Goal: Task Accomplishment & Management: Complete application form

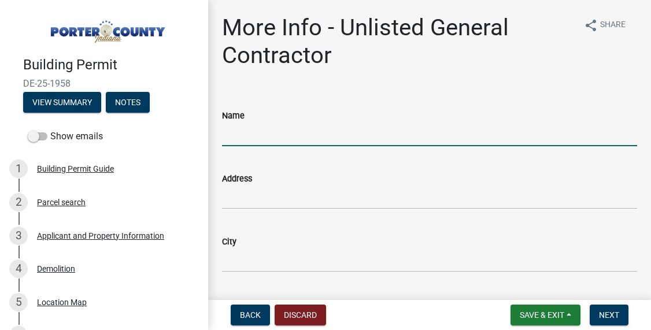
click at [271, 135] on input "Name" at bounding box center [429, 135] width 415 height 24
drag, startPoint x: 276, startPoint y: 133, endPoint x: 199, endPoint y: 139, distance: 77.1
click at [199, 139] on div "Building Permit DE-25-1958 View Summary Notes Show emails 1 Building Permit Gui…" at bounding box center [325, 165] width 651 height 330
paste input "Synergid Inc DBA"
type input "Synergid Inc DBA Paul Davis Restoration"
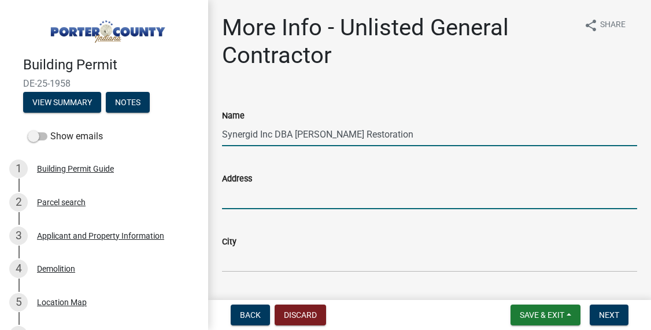
click at [291, 201] on input "Address" at bounding box center [429, 198] width 415 height 24
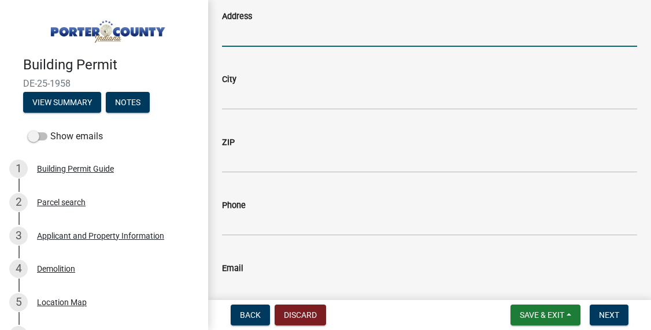
scroll to position [164, 0]
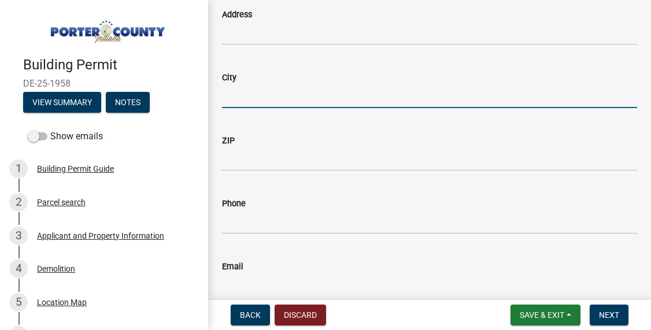
click at [286, 97] on input "City" at bounding box center [429, 96] width 415 height 24
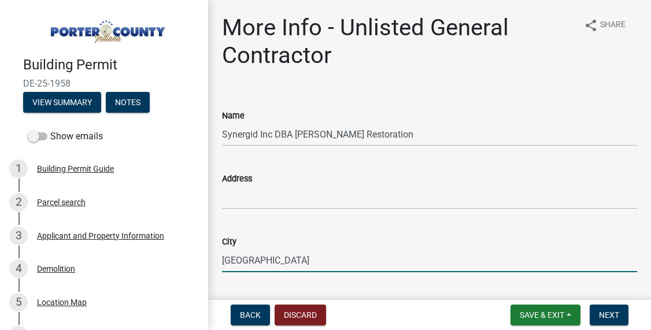
scroll to position [0, 0]
type input "Bremen"
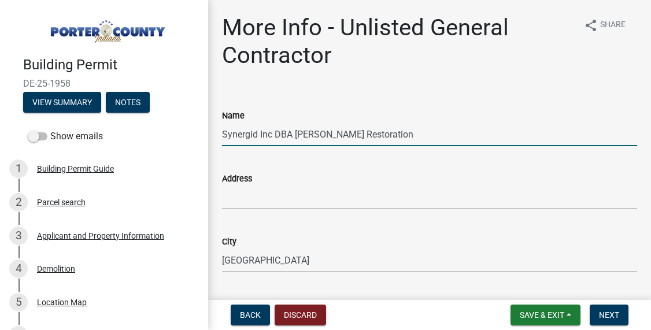
drag, startPoint x: 420, startPoint y: 134, endPoint x: 202, endPoint y: 127, distance: 217.4
click at [202, 127] on div "Building Permit DE-25-1958 View Summary Notes Show emails 1 Building Permit Gui…" at bounding box center [325, 165] width 651 height 330
paste input "DBA Paul Davis Restoration Northcentral Indiana"
type input "Synergid DBA Paul Davis Restoration Northcentral Indiana"
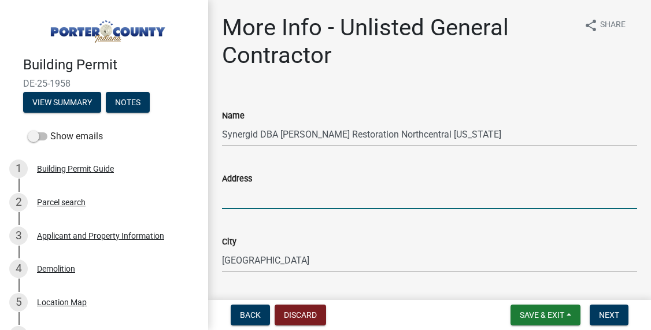
click at [350, 199] on input "Address" at bounding box center [429, 198] width 415 height 24
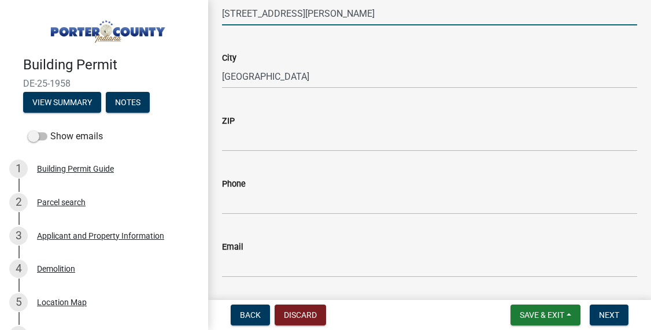
scroll to position [186, 0]
type input "302 S Birkey St."
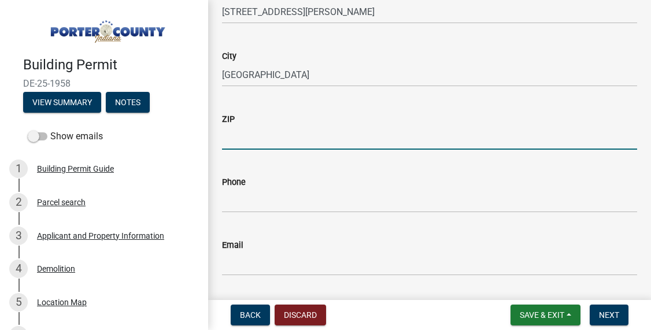
click at [388, 141] on input "ZIP" at bounding box center [429, 138] width 415 height 24
type input "46506"
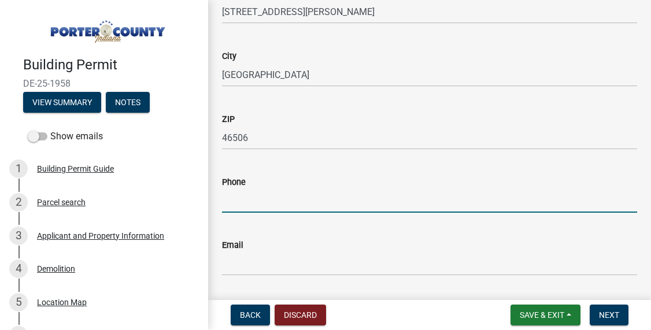
click at [359, 203] on input "Phone" at bounding box center [429, 201] width 415 height 24
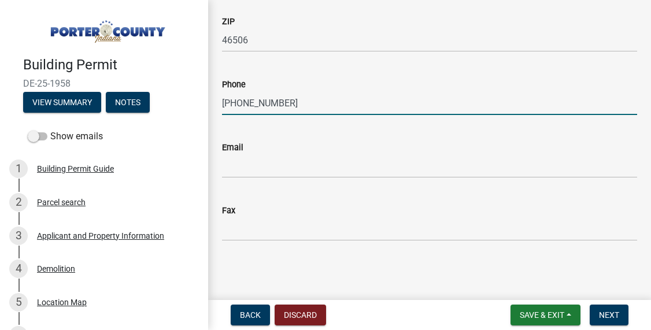
scroll to position [283, 0]
type input "574-306-5910"
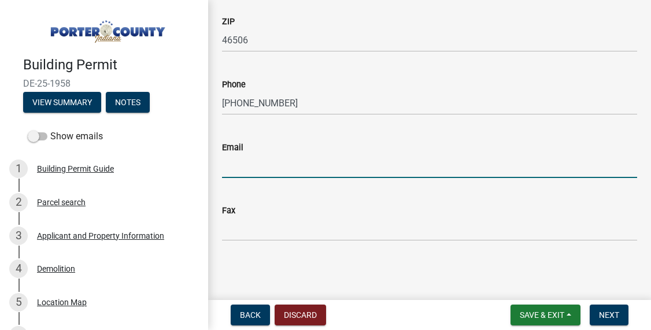
click at [336, 166] on input "Email" at bounding box center [429, 166] width 415 height 24
type input "r"
type input "incn@pauldavis.com"
click at [611, 317] on span "Next" at bounding box center [609, 314] width 20 height 9
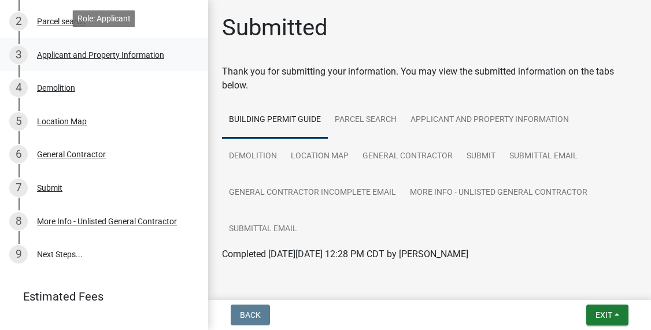
scroll to position [192, 0]
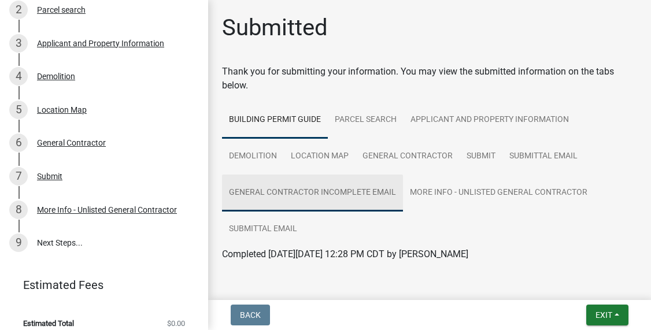
click at [367, 195] on link "General Contractor Incomplete Email" at bounding box center [312, 193] width 181 height 37
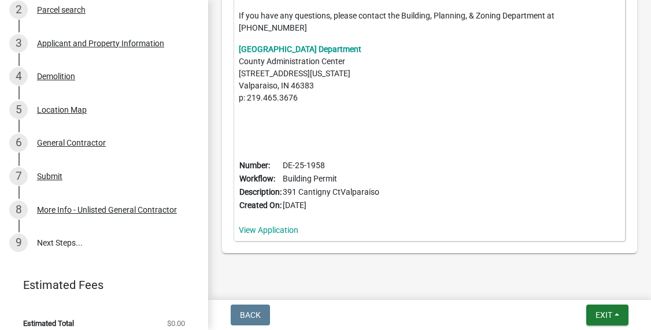
scroll to position [616, 0]
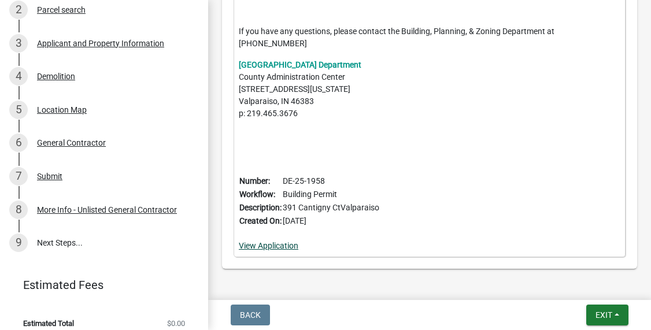
click at [276, 241] on link "View Application" at bounding box center [269, 245] width 60 height 9
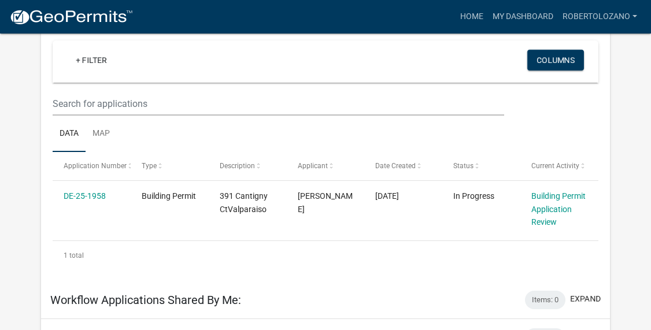
scroll to position [121, 0]
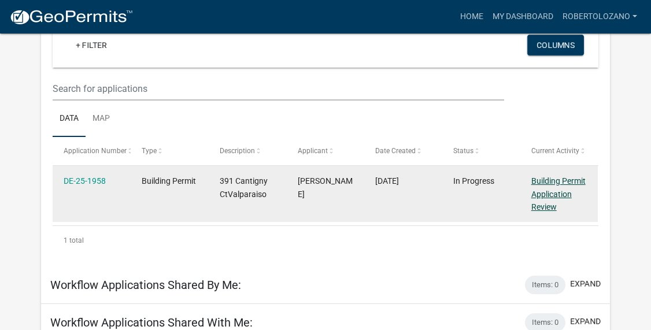
click at [553, 195] on link "Building Permit Application Review" at bounding box center [558, 194] width 54 height 36
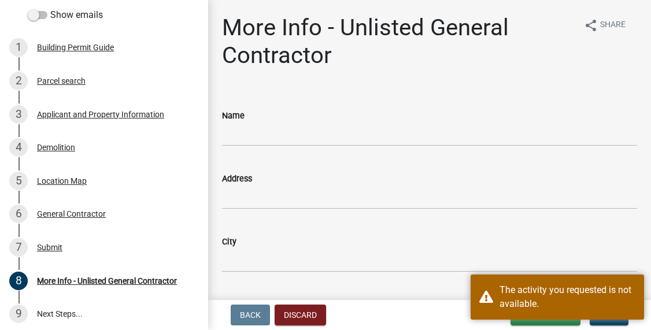
scroll to position [125, 0]
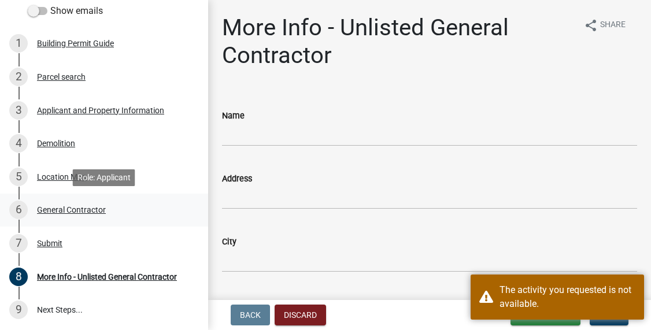
click at [86, 209] on div "General Contractor" at bounding box center [71, 210] width 69 height 8
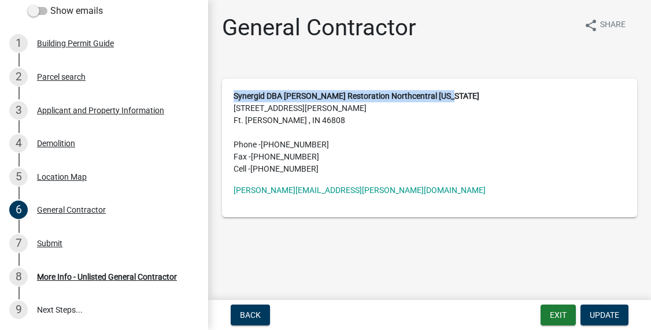
drag, startPoint x: 455, startPoint y: 95, endPoint x: 229, endPoint y: 92, distance: 226.6
click at [229, 92] on div "Synergid DBA Paul Davis Restoration Northcentral Indiana 3010 Butler Ridge Pkwy…" at bounding box center [429, 148] width 415 height 139
copy strong "Synergid DBA Paul Davis Restoration Northcentral Indiana"
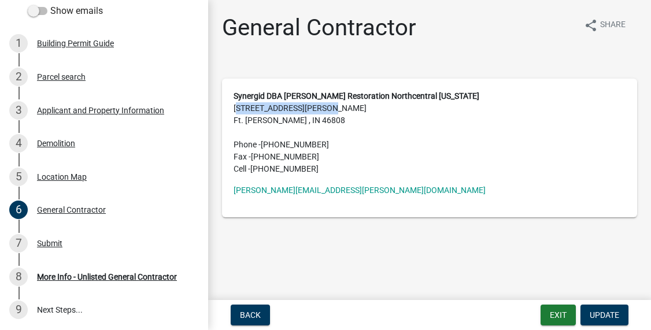
drag, startPoint x: 326, startPoint y: 109, endPoint x: 217, endPoint y: 105, distance: 108.7
click at [217, 105] on div "General Contractor share Share Synergid DBA Paul Davis Restoration Northcentral…" at bounding box center [429, 121] width 432 height 214
copy address "3010 Butler Ridge Pkwy"
click at [459, 99] on address "Synergid DBA Paul Davis Restoration Northcentral Indiana 3010 Butler Ridge Pkwy…" at bounding box center [429, 132] width 392 height 85
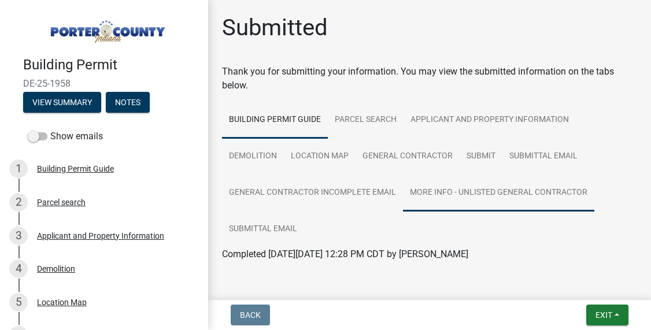
click at [429, 190] on link "More Info - Unlisted General Contractor" at bounding box center [498, 193] width 191 height 37
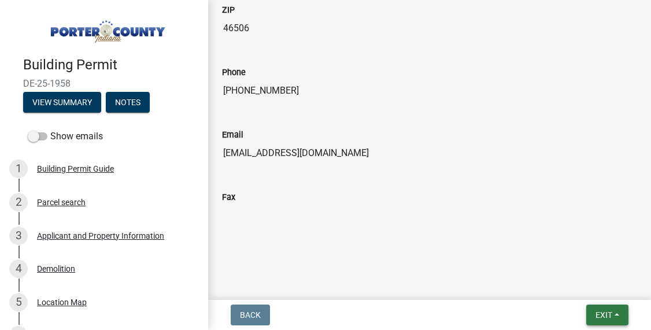
click at [616, 313] on button "Exit" at bounding box center [607, 315] width 42 height 21
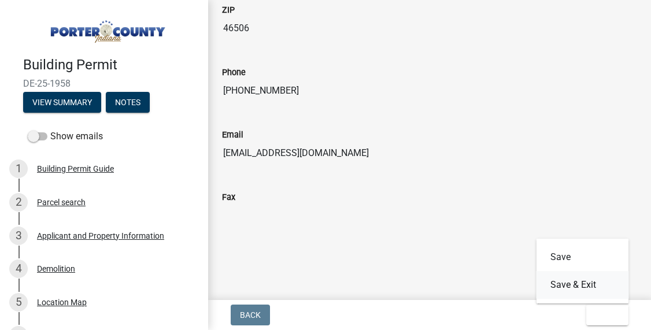
click at [572, 288] on button "Save & Exit" at bounding box center [582, 285] width 92 height 28
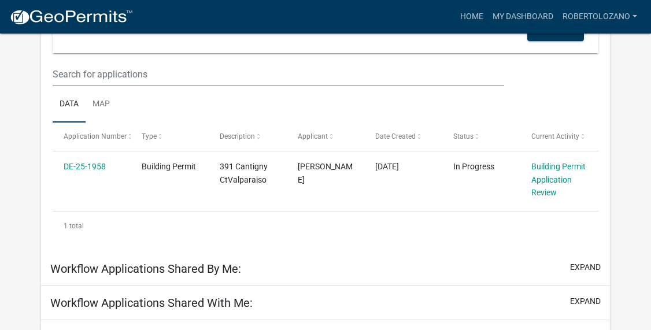
scroll to position [166, 0]
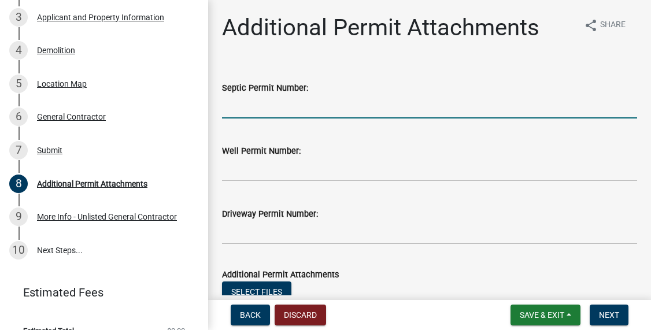
click at [290, 108] on input "Septic Permit Number:" at bounding box center [429, 107] width 415 height 24
click at [60, 251] on link "10 Next Steps..." at bounding box center [104, 250] width 208 height 34
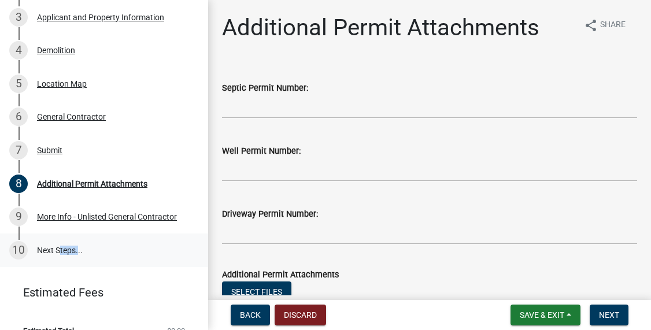
click at [60, 251] on link "10 Next Steps..." at bounding box center [104, 250] width 208 height 34
click at [90, 218] on div "More Info - Unlisted General Contractor" at bounding box center [107, 217] width 140 height 8
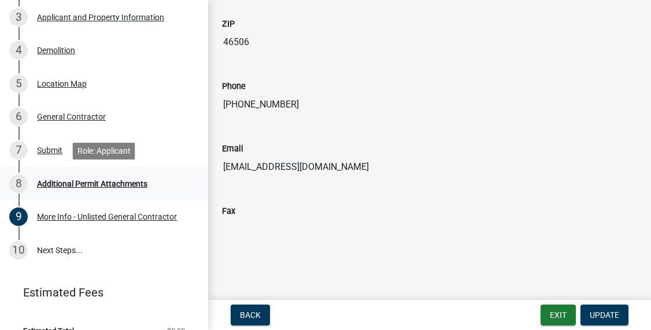
click at [126, 188] on div "8 Additional Permit Attachments" at bounding box center [99, 184] width 180 height 18
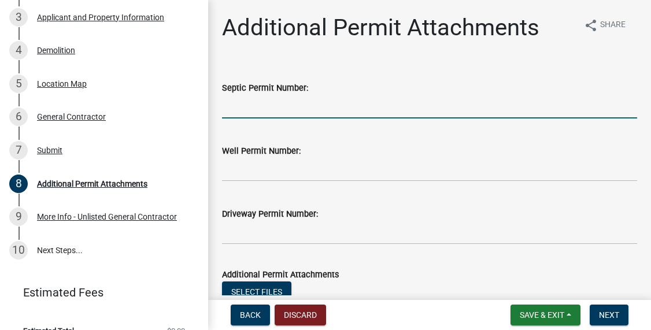
click at [295, 108] on input "Septic Permit Number:" at bounding box center [429, 107] width 415 height 24
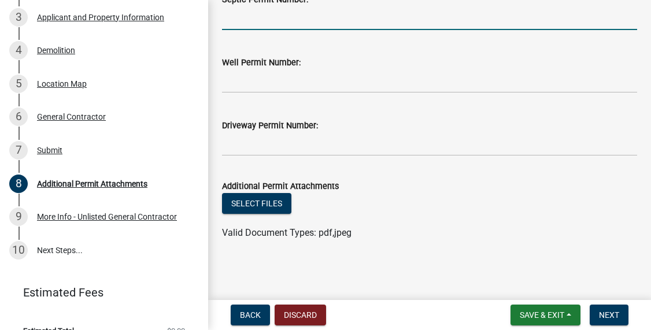
scroll to position [88, 0]
click at [246, 199] on button "Select files" at bounding box center [256, 203] width 69 height 21
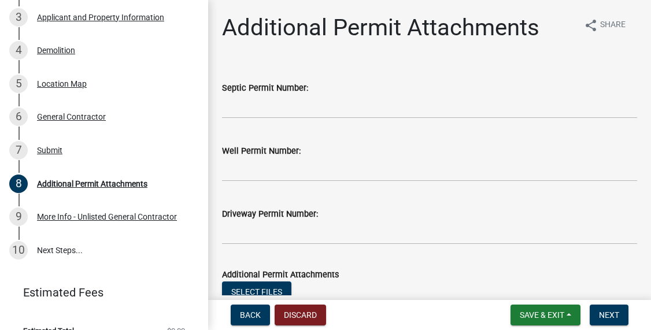
scroll to position [0, 0]
click at [325, 109] on input "Septic Permit Number:" at bounding box center [429, 107] width 415 height 24
type input "s"
click at [611, 316] on span "Next" at bounding box center [609, 314] width 20 height 9
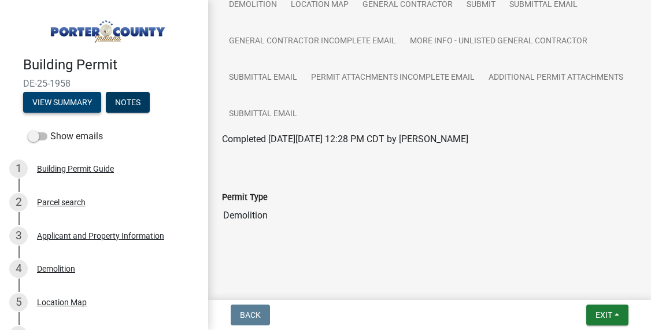
click at [73, 103] on button "View Summary" at bounding box center [62, 102] width 78 height 21
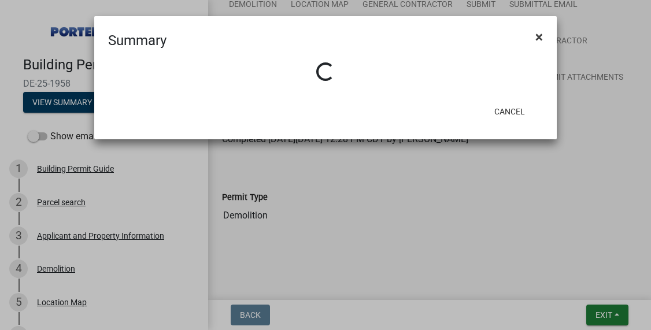
click at [539, 35] on span "×" at bounding box center [539, 37] width 8 height 16
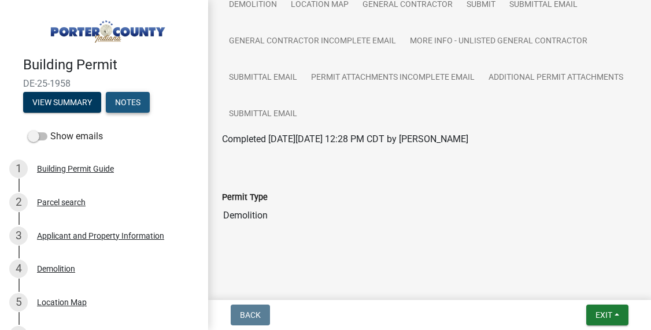
click at [139, 103] on button "Notes" at bounding box center [128, 102] width 44 height 21
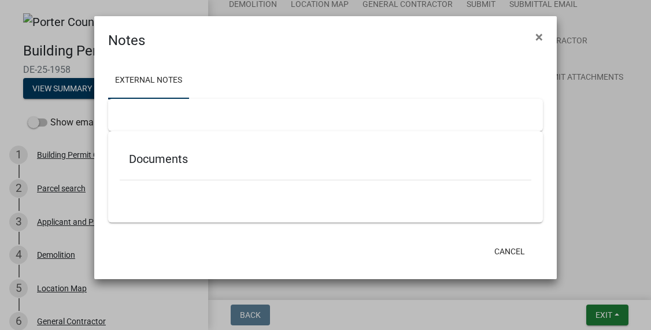
click at [152, 116] on div at bounding box center [325, 115] width 435 height 32
click at [155, 165] on h5 "Documents" at bounding box center [325, 159] width 393 height 14
click at [223, 199] on ul at bounding box center [326, 196] width 412 height 9
click at [539, 40] on span "×" at bounding box center [539, 37] width 8 height 16
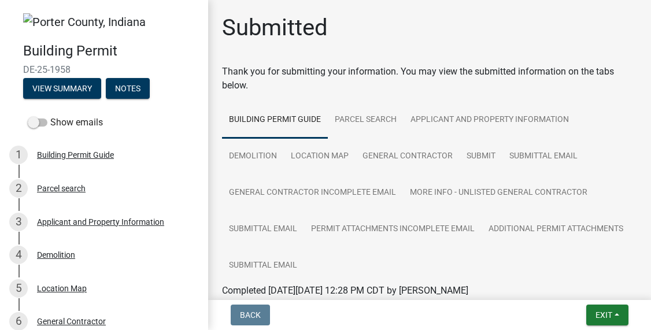
click at [68, 18] on img at bounding box center [84, 21] width 123 height 17
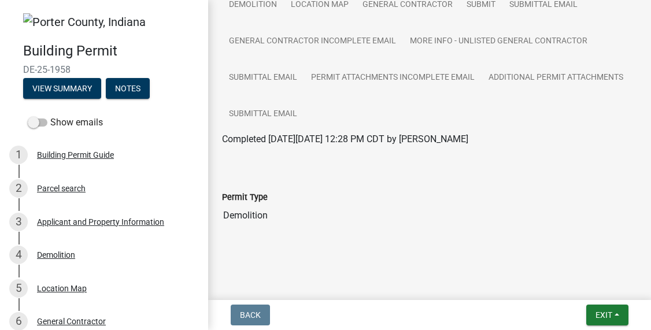
scroll to position [151, 0]
click at [42, 124] on span at bounding box center [38, 122] width 20 height 8
click at [50, 116] on input "Show emails" at bounding box center [50, 116] width 0 height 0
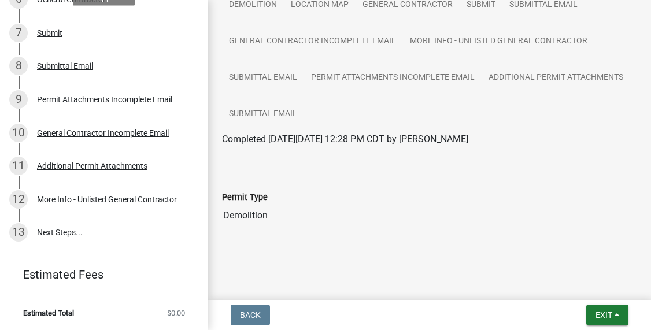
scroll to position [321, 0]
click at [51, 227] on link "13 Next Steps..." at bounding box center [104, 234] width 208 height 34
click at [611, 321] on button "Exit" at bounding box center [607, 315] width 42 height 21
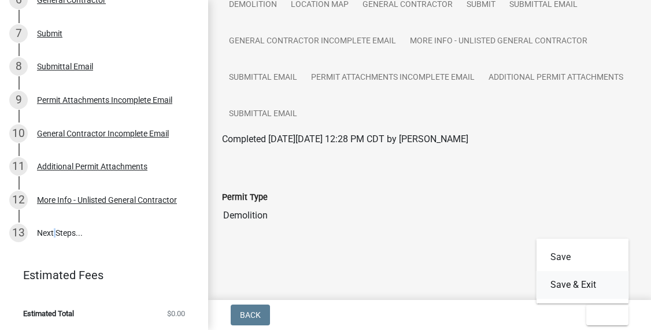
click at [570, 283] on button "Save & Exit" at bounding box center [582, 285] width 92 height 28
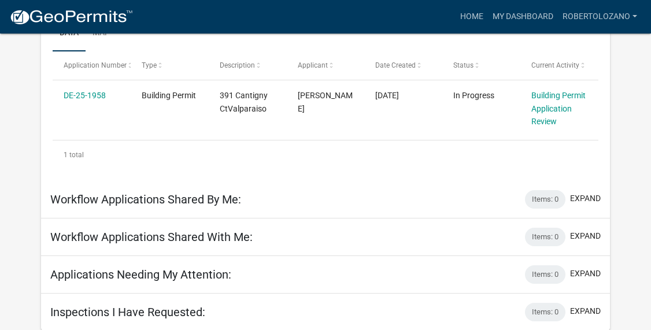
scroll to position [206, 0]
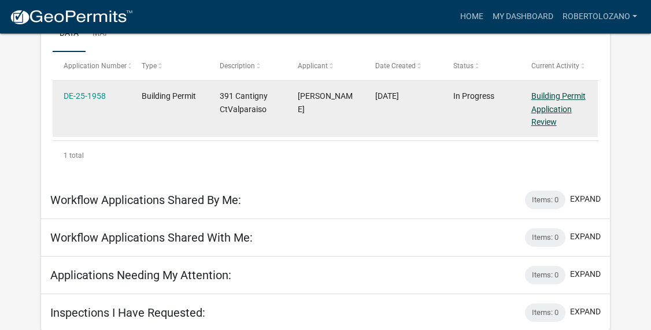
click at [554, 96] on link "Building Permit Application Review" at bounding box center [558, 109] width 54 height 36
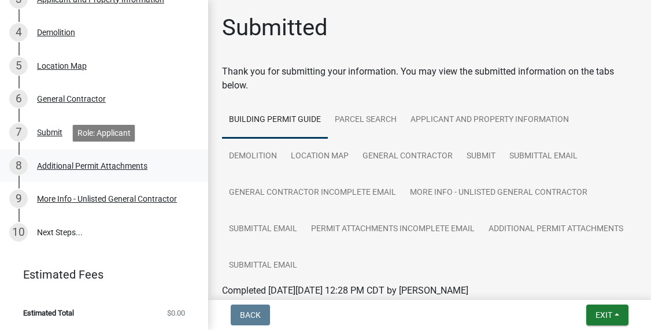
click at [75, 164] on div "Additional Permit Attachments" at bounding box center [92, 166] width 110 height 8
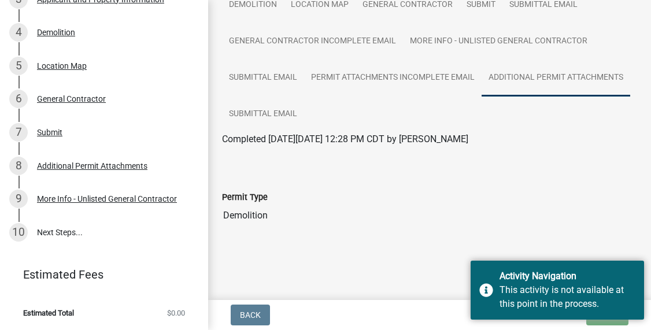
click at [520, 84] on link "Additional Permit Attachments" at bounding box center [555, 78] width 149 height 37
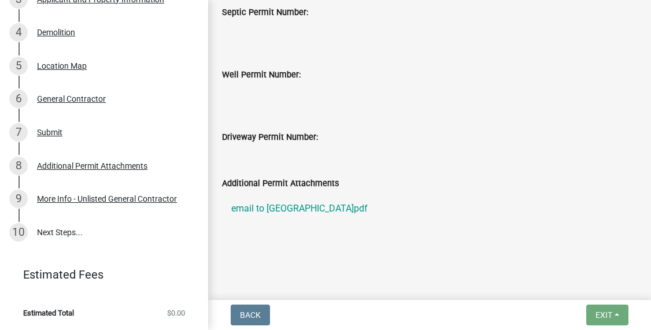
scroll to position [309, 0]
click at [305, 210] on link "email to porter county.pdf" at bounding box center [429, 209] width 415 height 28
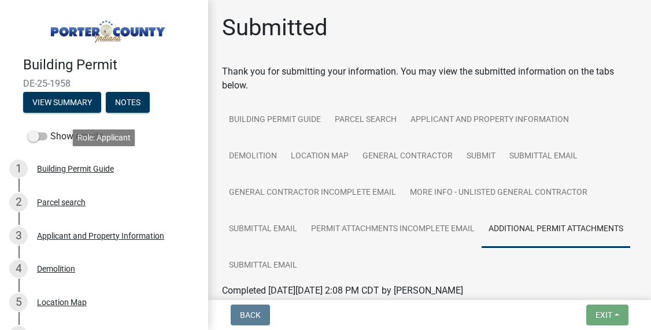
scroll to position [0, 0]
click at [108, 31] on img at bounding box center [106, 28] width 166 height 32
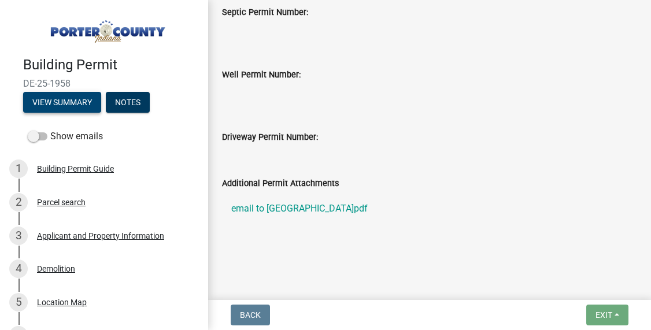
click at [50, 104] on button "View Summary" at bounding box center [62, 102] width 78 height 21
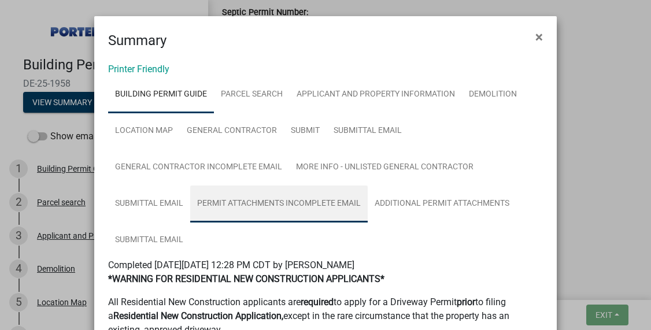
click at [280, 207] on link "Permit Attachments Incomplete Email" at bounding box center [278, 204] width 177 height 37
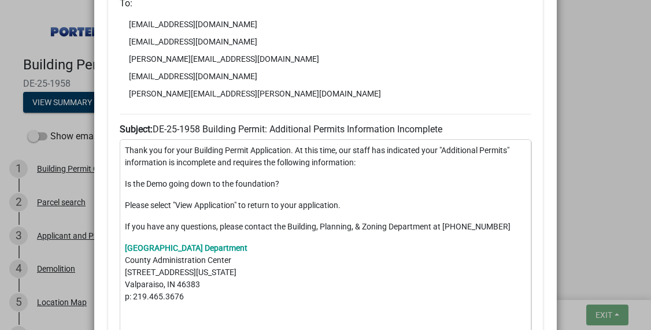
scroll to position [413, 0]
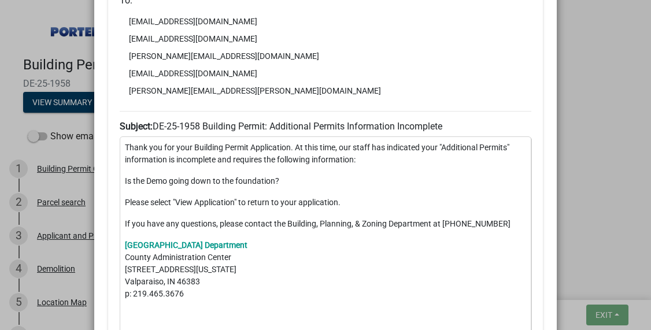
click at [592, 190] on ngb-modal-window "Summary × Printer Friendly Building Permit Guide Parcel search Applicant and Pr…" at bounding box center [325, 165] width 651 height 330
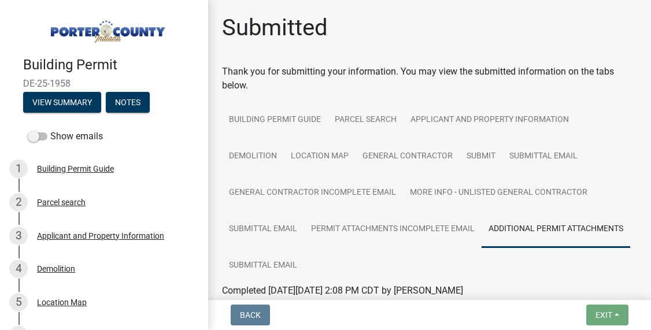
scroll to position [0, 0]
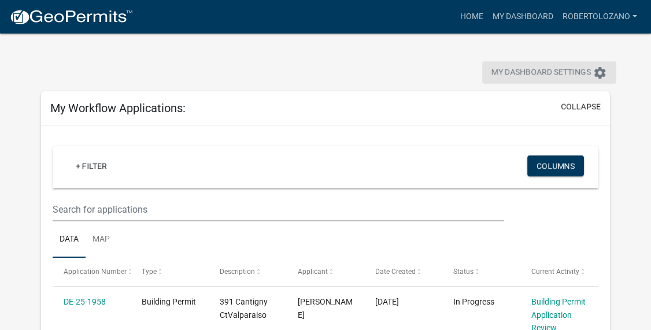
click at [543, 69] on span "My Dashboard Settings" at bounding box center [540, 73] width 99 height 14
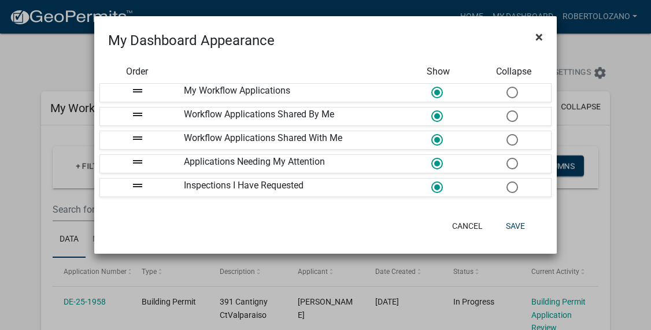
click at [541, 36] on span "×" at bounding box center [539, 37] width 8 height 16
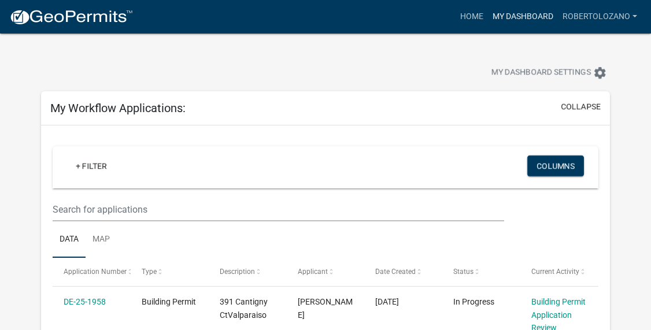
click at [520, 16] on link "My Dashboard" at bounding box center [523, 17] width 70 height 22
click at [466, 17] on link "Home" at bounding box center [471, 17] width 32 height 22
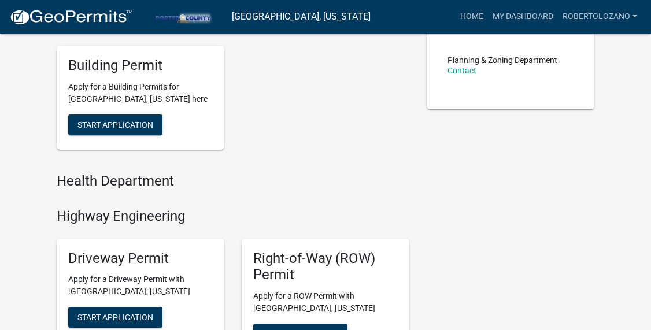
scroll to position [315, 0]
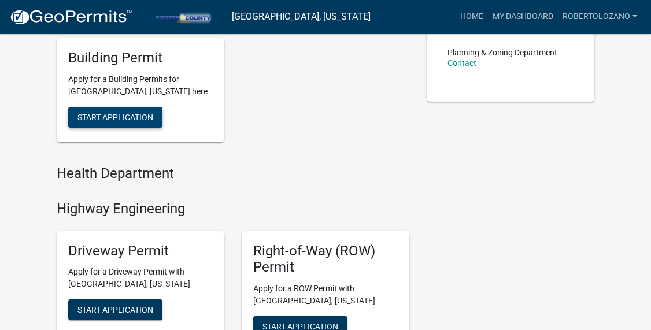
click at [113, 115] on span "Start Application" at bounding box center [115, 117] width 76 height 9
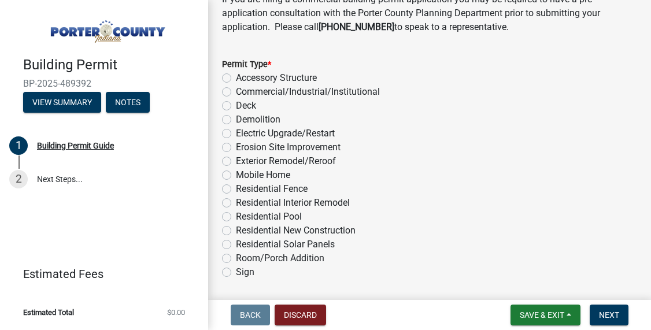
scroll to position [1054, 0]
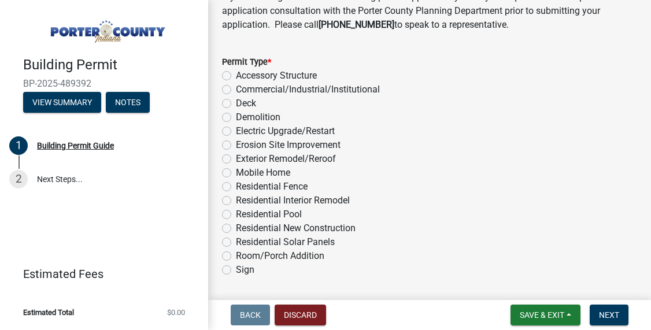
click at [236, 198] on label "Residential Interior Remodel" at bounding box center [293, 201] width 114 height 14
click at [236, 198] on input "Residential Interior Remodel" at bounding box center [240, 198] width 8 height 8
radio input "true"
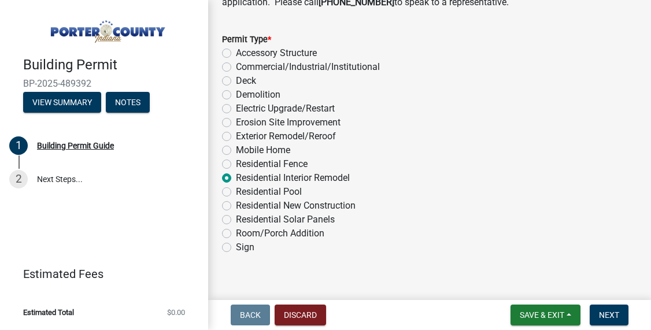
scroll to position [1084, 0]
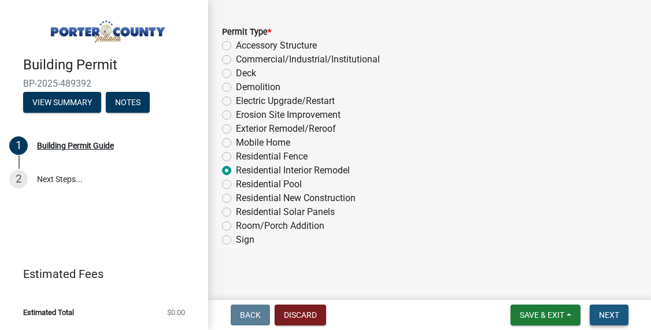
click at [607, 315] on span "Next" at bounding box center [609, 314] width 20 height 9
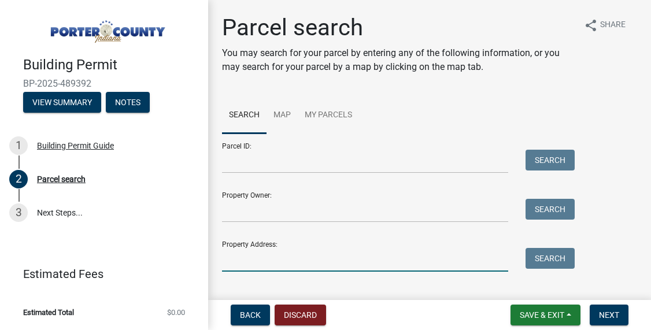
click at [293, 261] on input "Property Address:" at bounding box center [365, 260] width 286 height 24
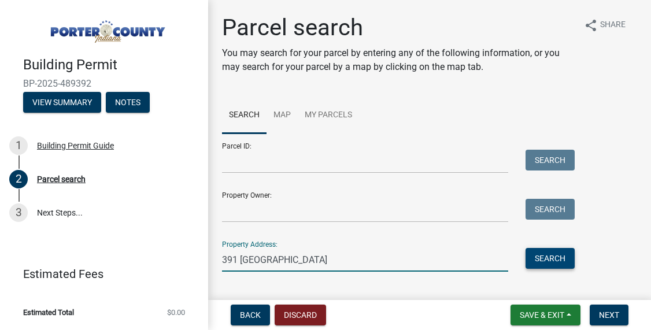
type input "391 [GEOGRAPHIC_DATA]"
click at [564, 263] on button "Search" at bounding box center [549, 258] width 49 height 21
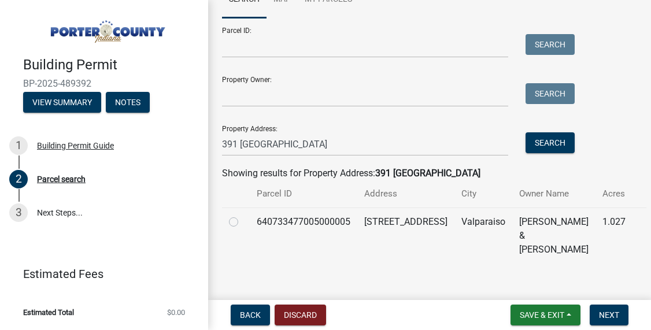
scroll to position [114, 0]
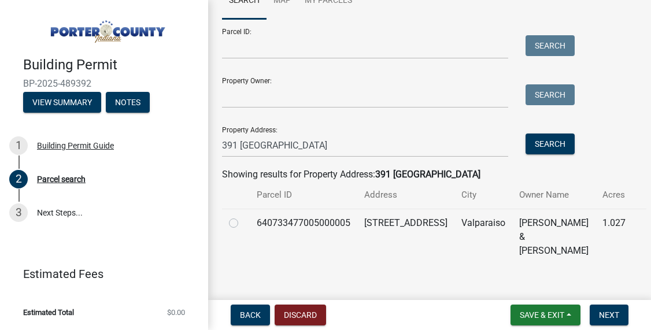
click at [243, 216] on label at bounding box center [243, 216] width 0 height 0
click at [243, 221] on input "radio" at bounding box center [247, 220] width 8 height 8
radio input "true"
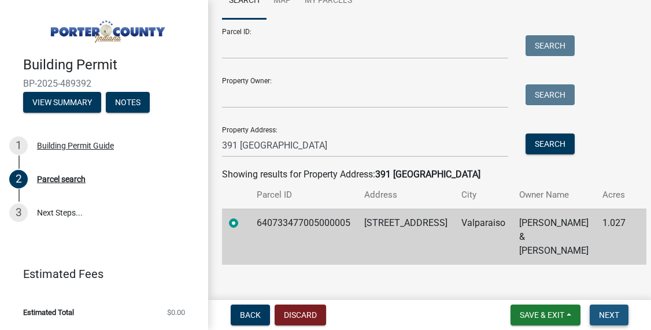
click at [601, 314] on span "Next" at bounding box center [609, 314] width 20 height 9
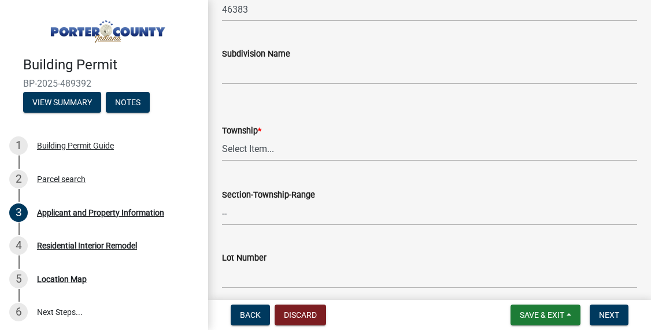
scroll to position [458, 0]
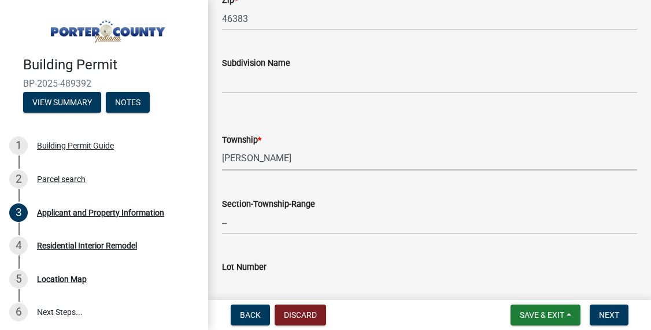
select select "dab8d744-4e32-40c1-942b-b7c1ea7347cb"
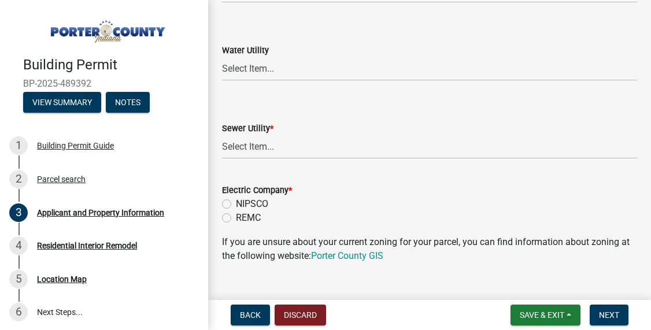
scroll to position [844, 0]
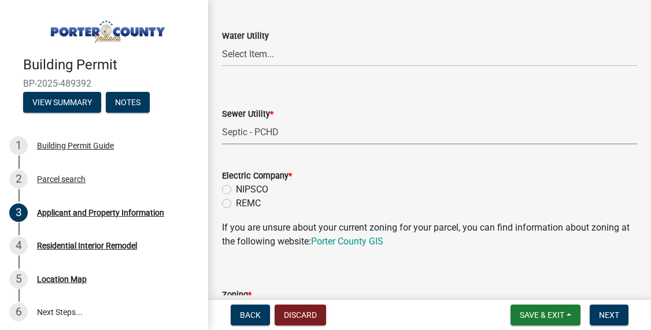
select select "ea6751d4-6bf7-4a16-89ee-f7801ab82aa1"
click at [236, 204] on label "REMC" at bounding box center [248, 204] width 25 height 14
click at [236, 204] on input "REMC" at bounding box center [240, 201] width 8 height 8
radio input "true"
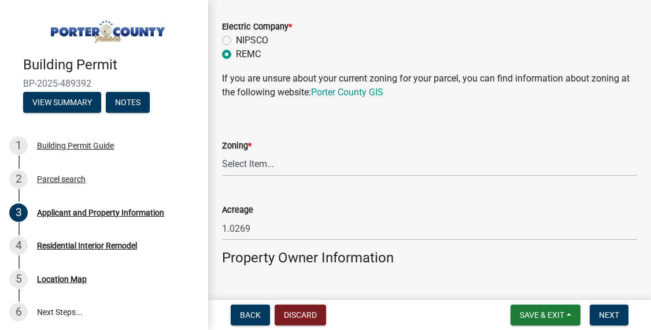
scroll to position [1002, 0]
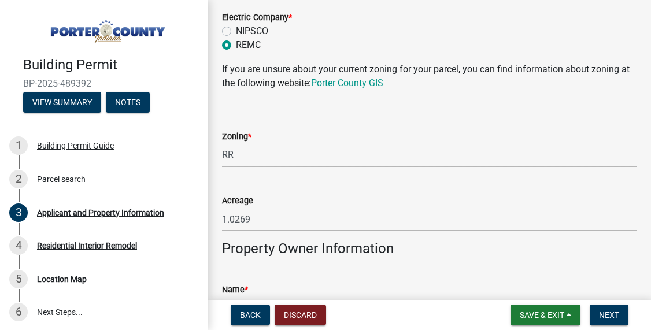
select select "92efe679-05f4-414a-9426-51627fba5de6"
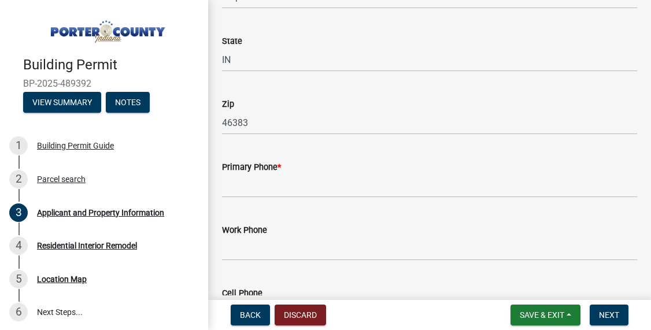
scroll to position [1481, 0]
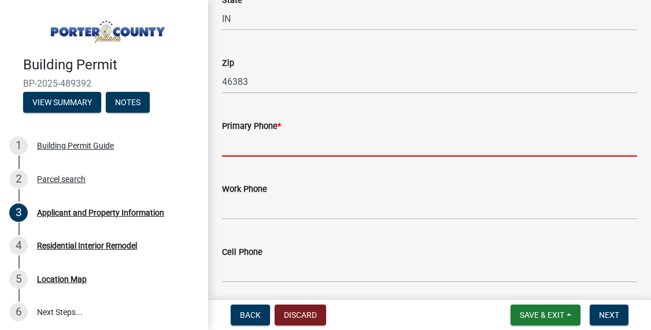
click at [291, 147] on input "Primary Phone *" at bounding box center [429, 145] width 415 height 24
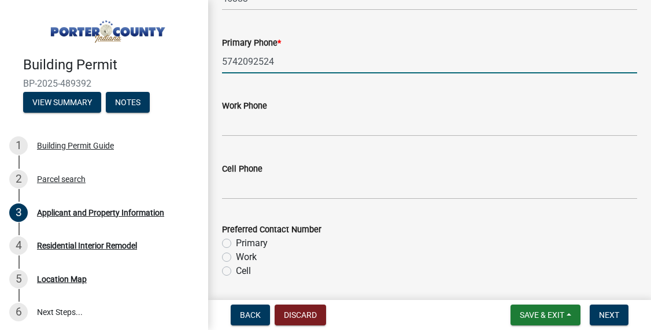
scroll to position [1588, 0]
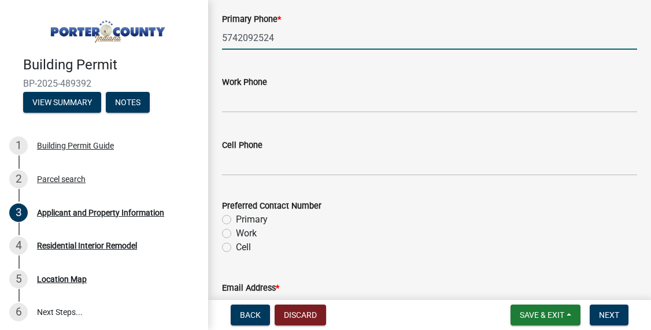
type input "5742092524"
click at [236, 217] on label "Primary" at bounding box center [252, 220] width 32 height 14
click at [236, 217] on input "Primary" at bounding box center [240, 217] width 8 height 8
radio input "true"
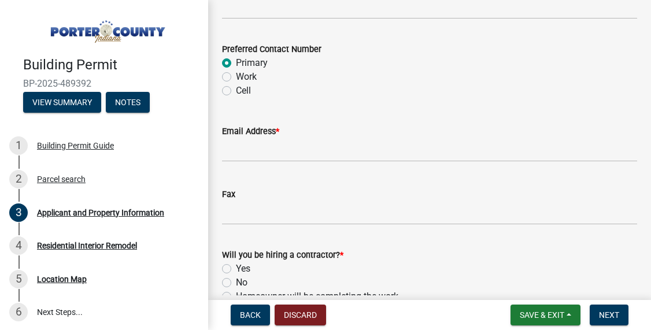
scroll to position [1755, 0]
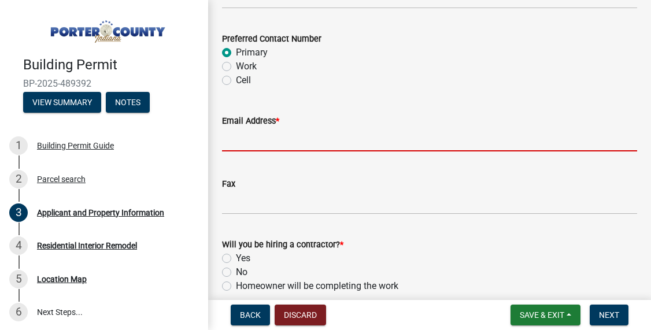
click at [276, 143] on input "Email Address *" at bounding box center [429, 140] width 415 height 24
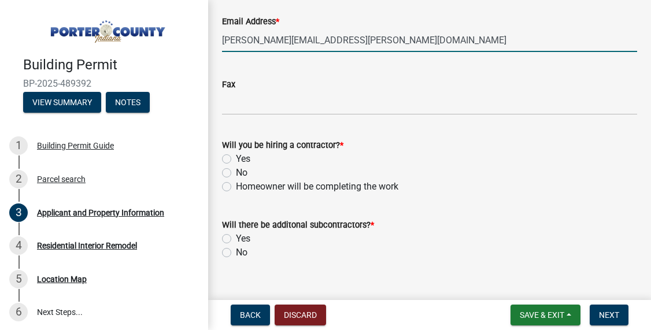
scroll to position [1856, 0]
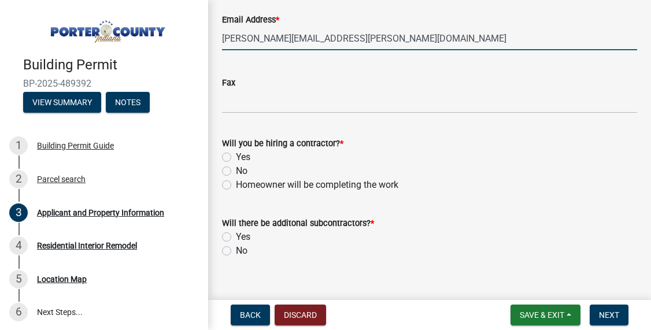
type input "[PERSON_NAME][EMAIL_ADDRESS][PERSON_NAME][DOMAIN_NAME]"
click at [236, 157] on label "Yes" at bounding box center [243, 157] width 14 height 14
click at [236, 157] on input "Yes" at bounding box center [240, 154] width 8 height 8
radio input "true"
click at [236, 247] on label "No" at bounding box center [242, 251] width 12 height 14
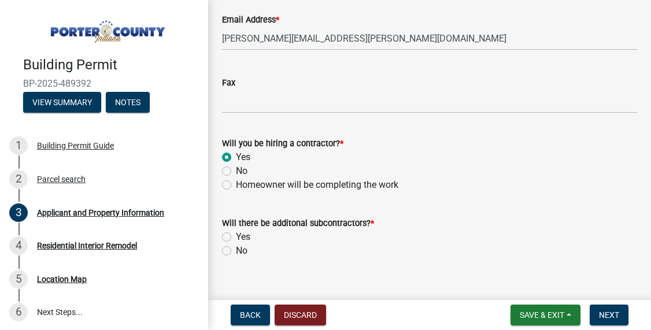
click at [236, 247] on input "No" at bounding box center [240, 248] width 8 height 8
radio input "true"
click at [607, 313] on span "Next" at bounding box center [609, 314] width 20 height 9
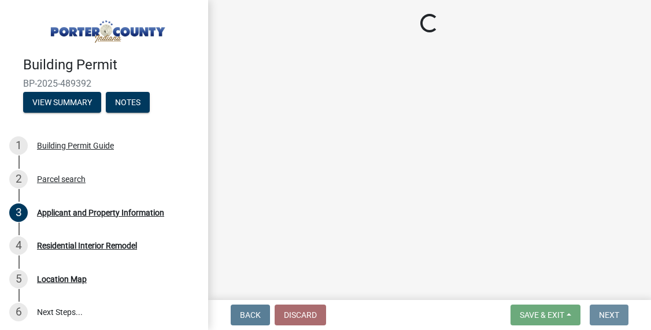
scroll to position [0, 0]
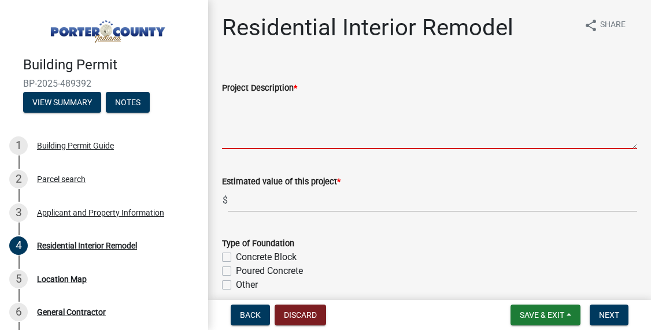
click at [309, 137] on textarea "Project Description *" at bounding box center [429, 122] width 415 height 54
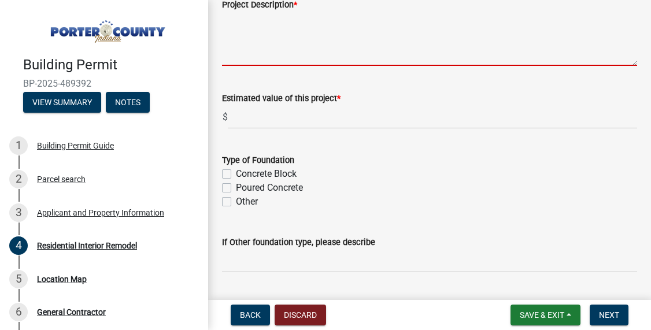
scroll to position [84, 0]
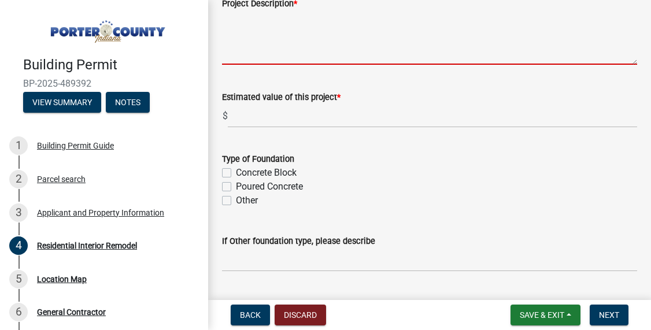
click at [224, 175] on div "Type of Foundation Concrete Block Poured Concrete Other" at bounding box center [429, 179] width 415 height 55
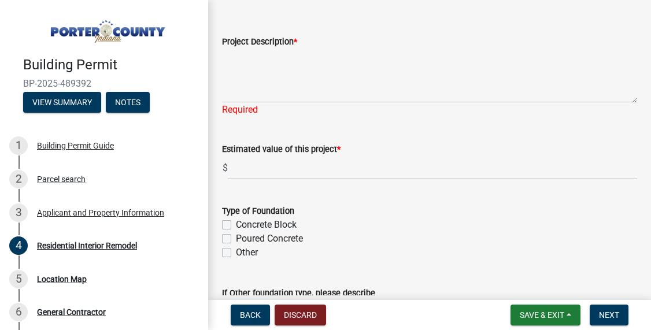
scroll to position [29, 0]
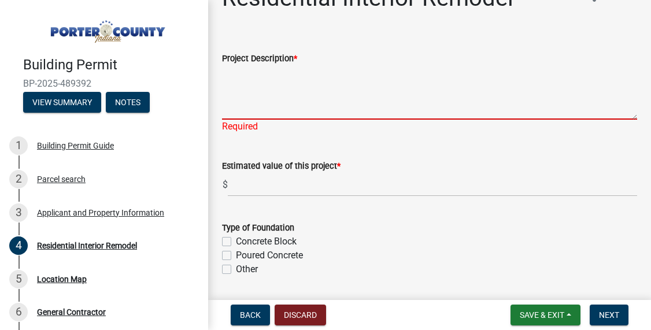
click at [286, 117] on textarea "Project Description *" at bounding box center [429, 92] width 415 height 54
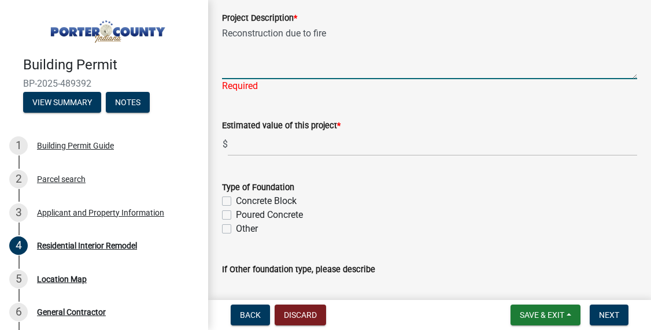
scroll to position [78, 0]
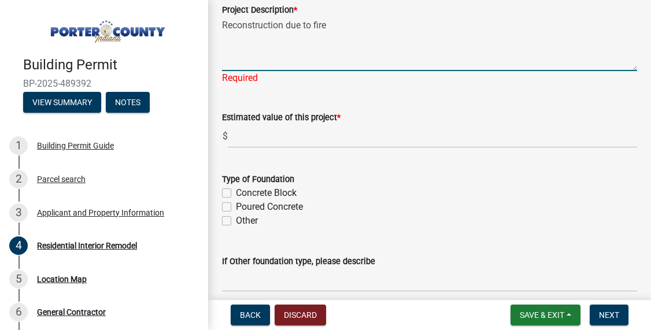
type textarea "Reconstruction due to fire"
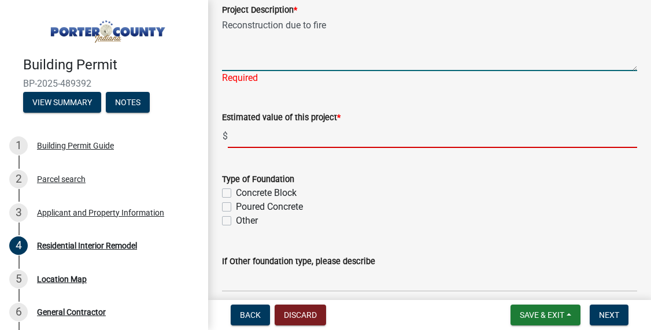
click at [342, 143] on wm-data-entity-input "Estimated value of this project * $" at bounding box center [429, 126] width 415 height 64
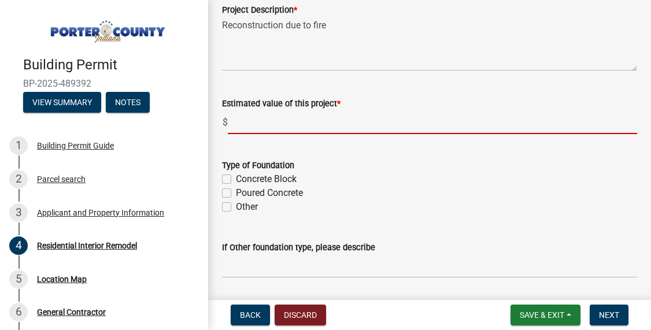
click at [346, 128] on input "text" at bounding box center [432, 122] width 409 height 24
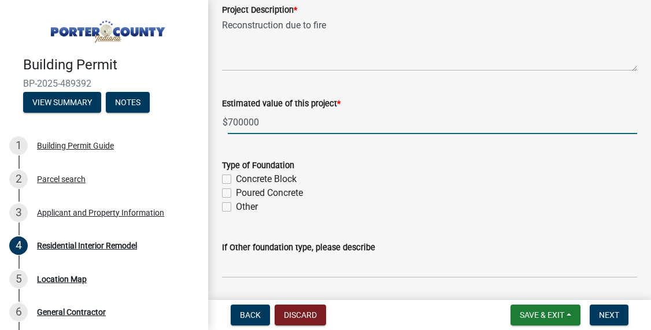
drag, startPoint x: 243, startPoint y: 123, endPoint x: 268, endPoint y: 123, distance: 24.9
click at [268, 123] on input "700000" at bounding box center [432, 122] width 409 height 24
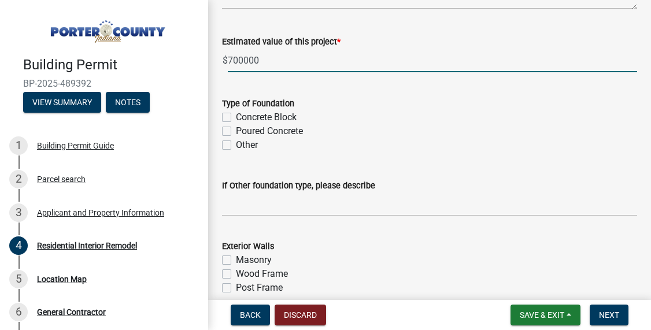
scroll to position [140, 0]
type input "700000"
click at [236, 132] on label "Poured Concrete" at bounding box center [269, 131] width 67 height 14
click at [236, 131] on input "Poured Concrete" at bounding box center [240, 128] width 8 height 8
checkbox input "true"
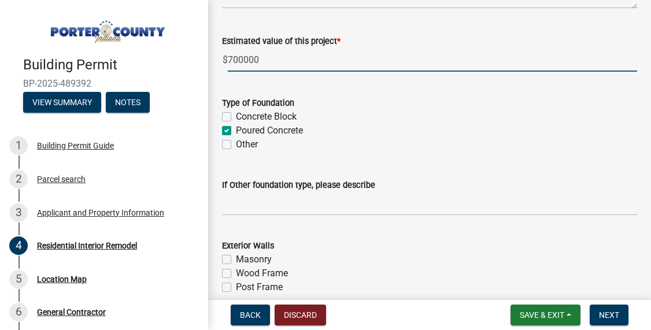
checkbox input "false"
checkbox input "true"
checkbox input "false"
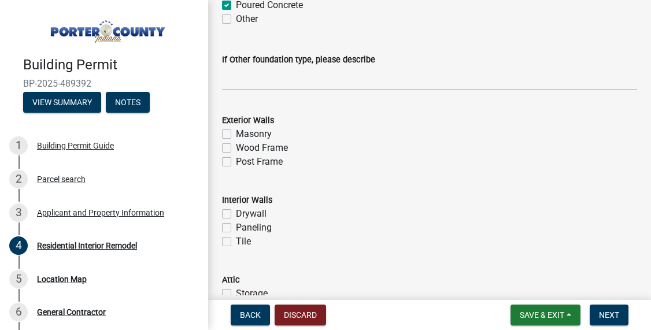
scroll to position [272, 0]
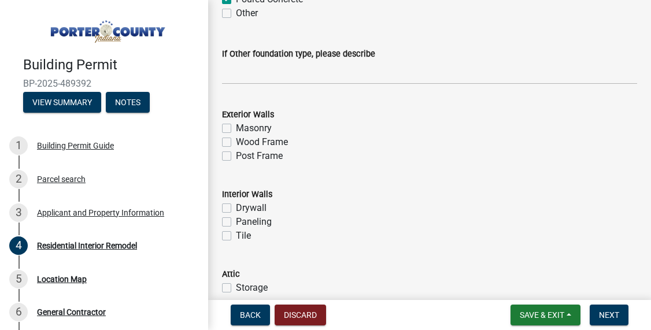
click at [236, 142] on label "Wood Frame" at bounding box center [262, 142] width 52 height 14
click at [236, 142] on input "Wood Frame" at bounding box center [240, 139] width 8 height 8
checkbox input "true"
checkbox input "false"
checkbox input "true"
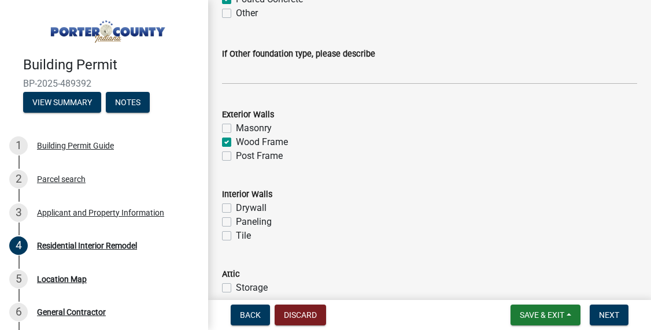
checkbox input "false"
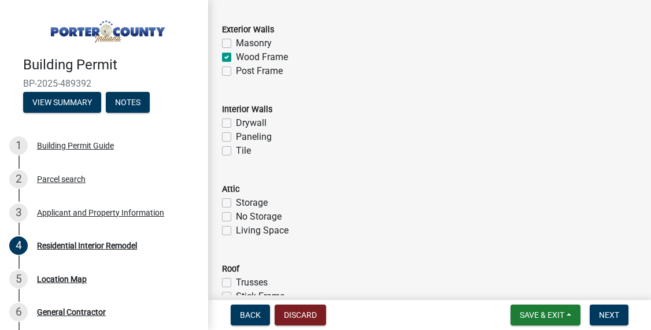
scroll to position [362, 0]
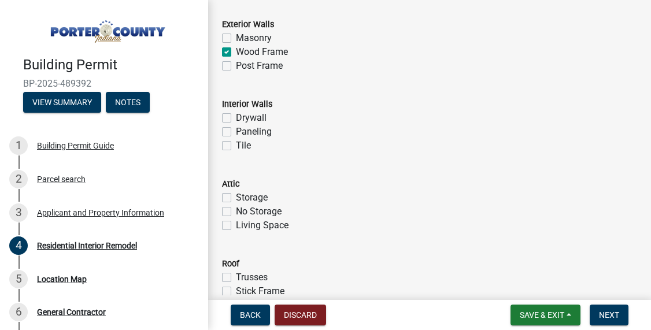
click at [236, 118] on label "Drywall" at bounding box center [251, 118] width 31 height 14
click at [236, 118] on input "Drywall" at bounding box center [240, 115] width 8 height 8
checkbox input "true"
checkbox input "false"
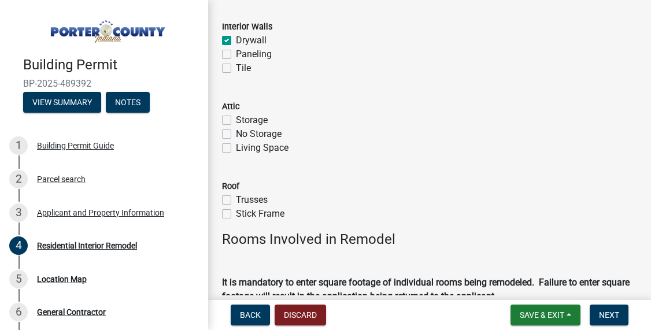
scroll to position [450, 0]
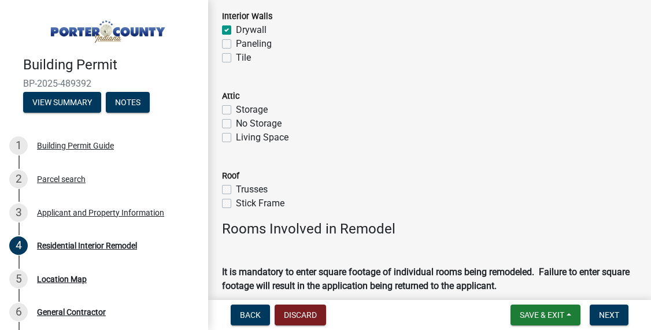
click at [236, 127] on label "No Storage" at bounding box center [259, 124] width 46 height 14
click at [236, 124] on input "No Storage" at bounding box center [240, 121] width 8 height 8
checkbox input "true"
checkbox input "false"
checkbox input "true"
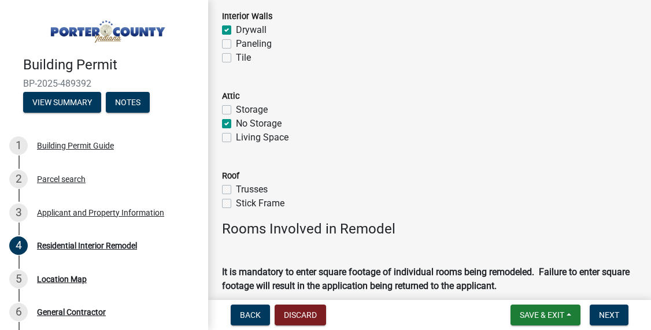
checkbox input "false"
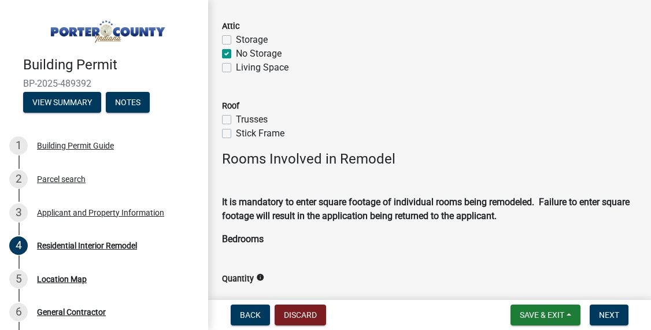
scroll to position [521, 0]
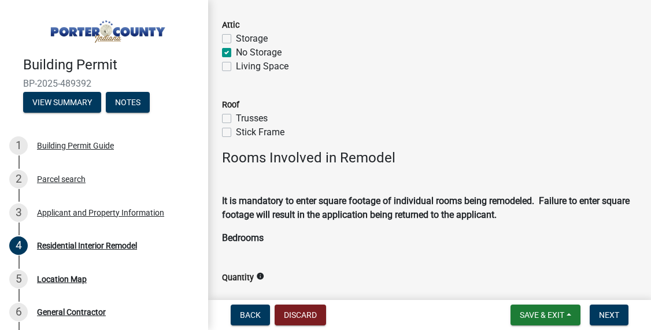
click at [236, 118] on label "Trusses" at bounding box center [252, 119] width 32 height 14
click at [236, 118] on input "Trusses" at bounding box center [240, 116] width 8 height 8
checkbox input "true"
checkbox input "false"
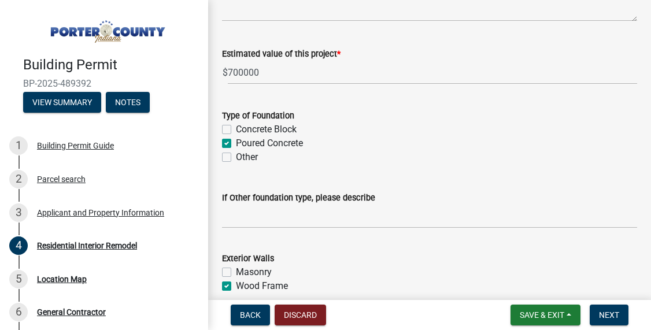
scroll to position [131, 0]
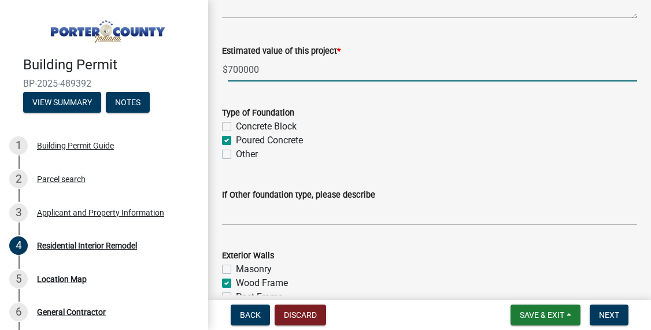
drag, startPoint x: 244, startPoint y: 68, endPoint x: 260, endPoint y: 68, distance: 15.6
click at [260, 68] on input "700000" at bounding box center [432, 70] width 409 height 24
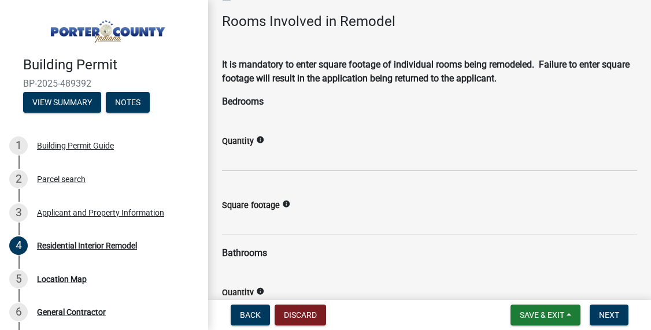
scroll to position [663, 0]
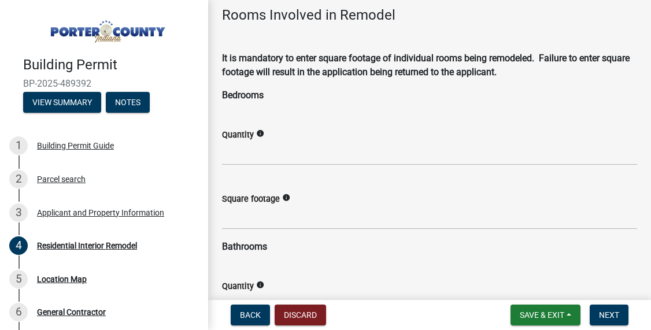
click at [263, 133] on icon "info" at bounding box center [260, 133] width 8 height 8
click at [325, 88] on p "Bedrooms" at bounding box center [429, 95] width 415 height 14
click at [254, 159] on input "text" at bounding box center [429, 154] width 415 height 24
type input "4"
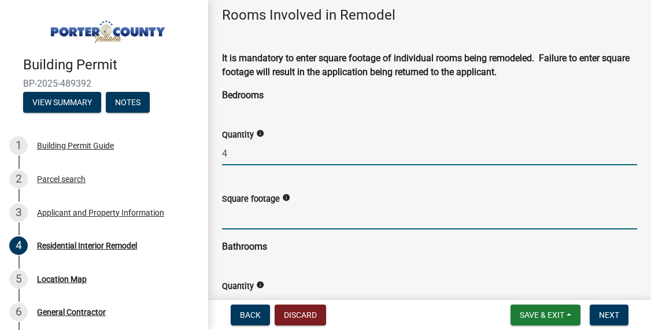
click at [298, 225] on input "text" at bounding box center [429, 218] width 415 height 24
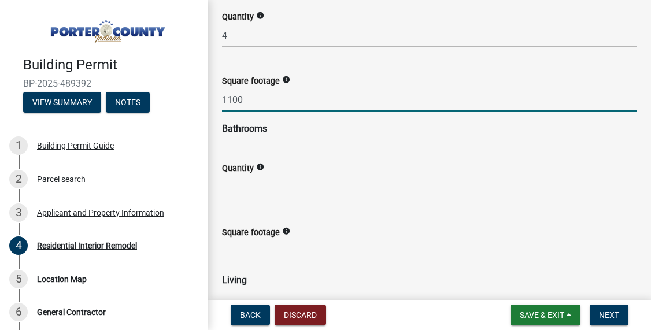
scroll to position [785, 0]
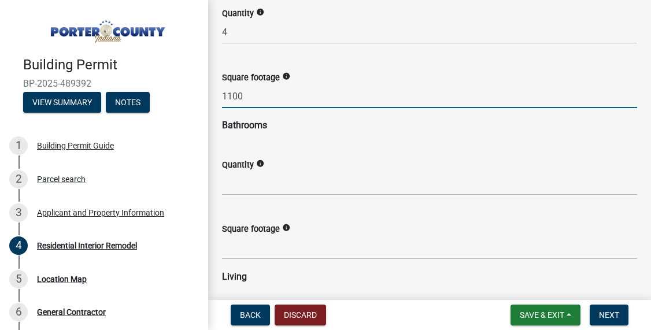
type input "1100"
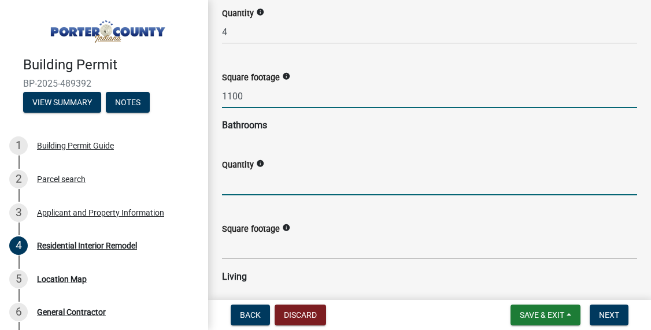
click at [253, 187] on input "text" at bounding box center [429, 184] width 415 height 24
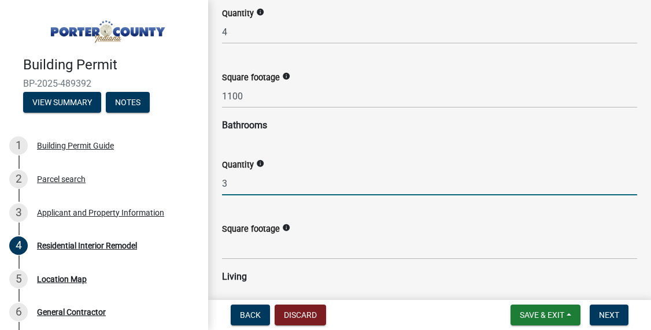
type input "3"
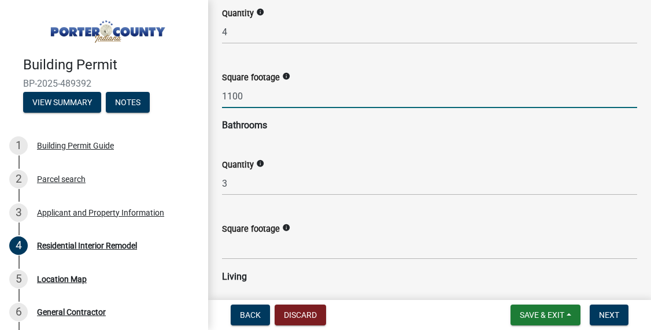
click at [242, 91] on input "1100" at bounding box center [429, 96] width 415 height 24
click at [238, 94] on input "1100" at bounding box center [429, 96] width 415 height 24
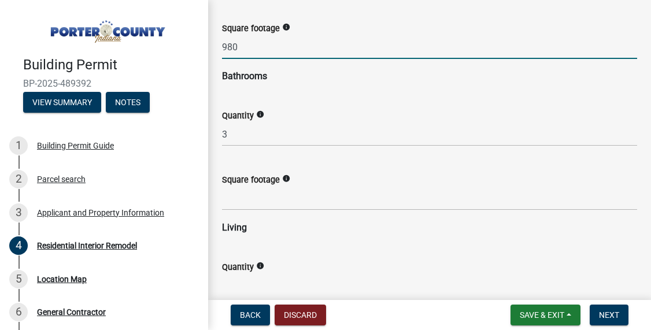
scroll to position [836, 0]
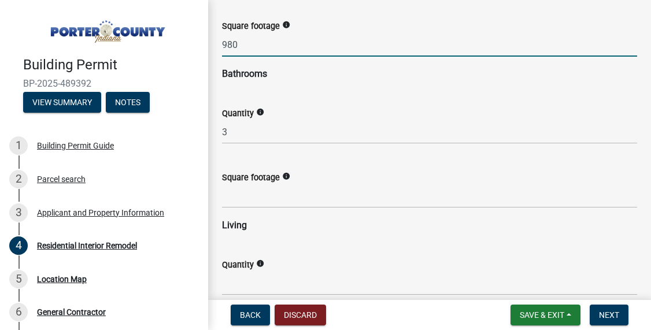
type input "980"
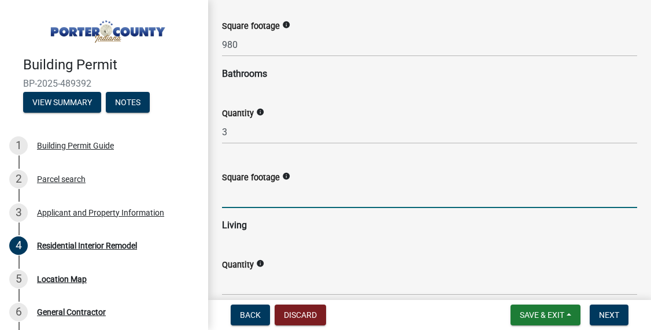
click at [280, 198] on input "text" at bounding box center [429, 196] width 415 height 24
type input "300"
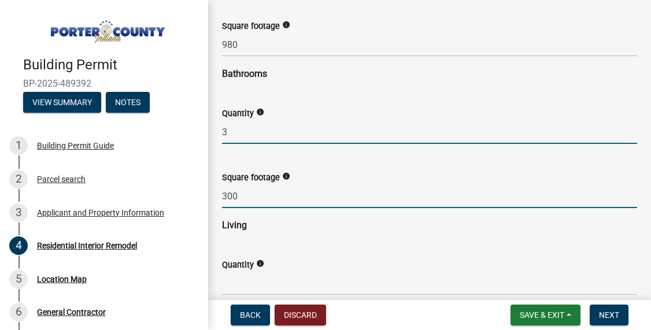
click at [231, 128] on input "3" at bounding box center [429, 132] width 415 height 24
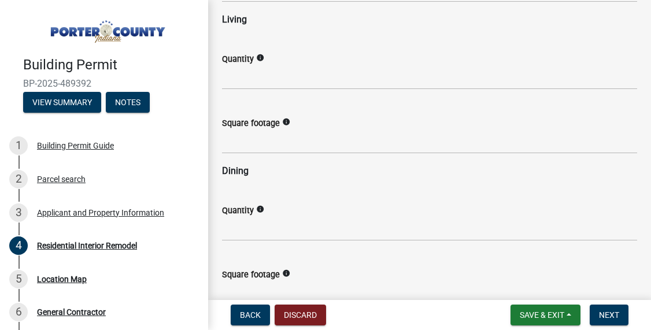
scroll to position [1044, 0]
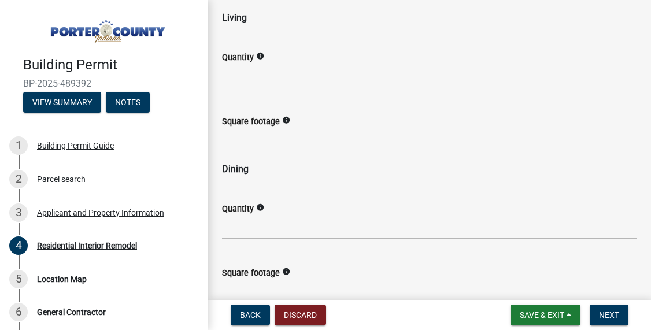
type input "4"
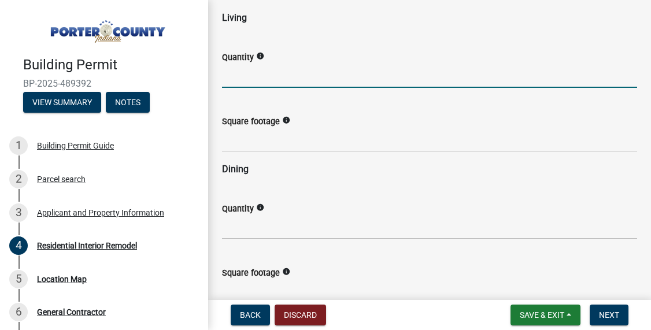
click at [247, 78] on input "text" at bounding box center [429, 76] width 415 height 24
type input "1"
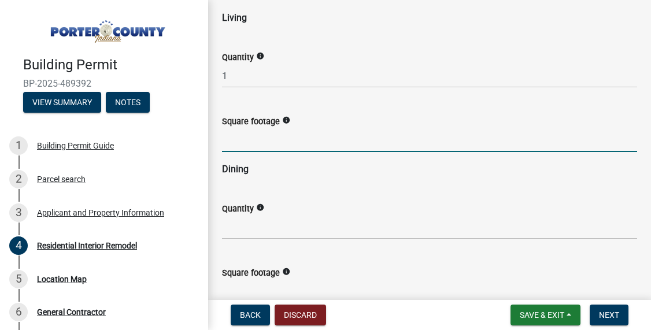
click at [248, 142] on input "text" at bounding box center [429, 140] width 415 height 24
type input "250"
click at [244, 231] on input "text" at bounding box center [429, 228] width 415 height 24
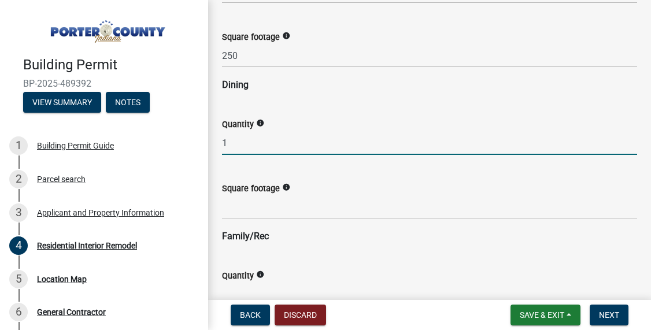
scroll to position [1129, 0]
type input "1"
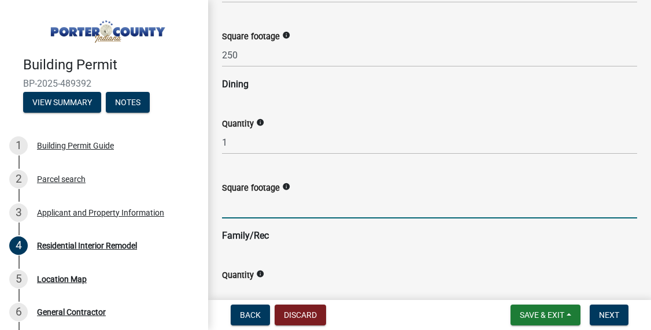
click at [251, 207] on input "text" at bounding box center [429, 207] width 415 height 24
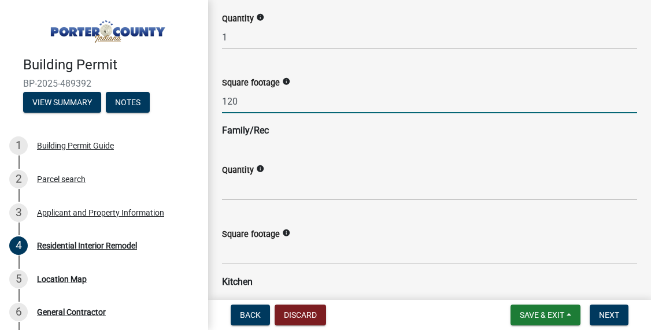
scroll to position [1236, 0]
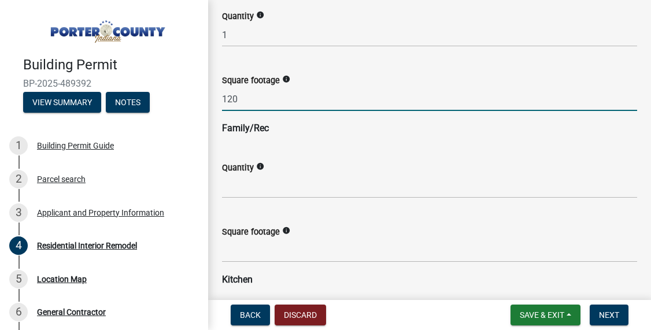
type input "120"
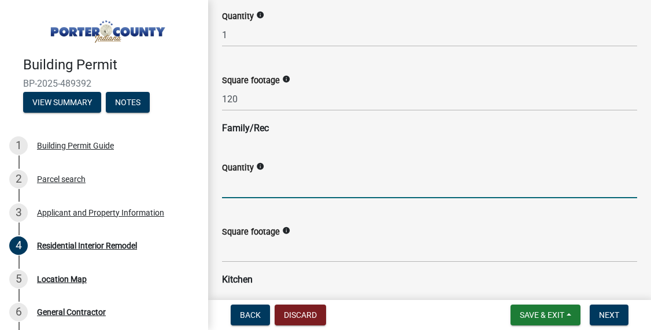
click at [246, 191] on input "text" at bounding box center [429, 187] width 415 height 24
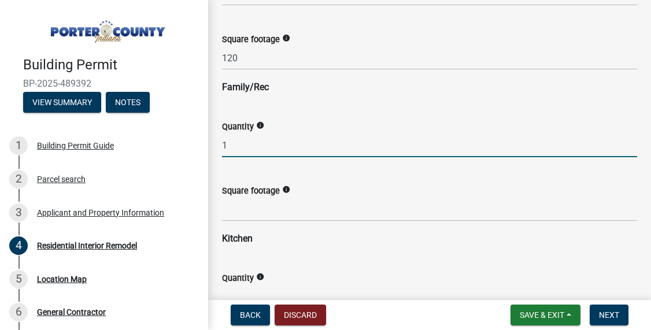
scroll to position [1285, 0]
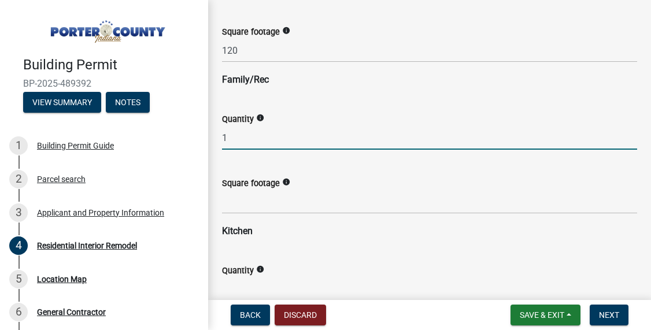
type input "1"
click at [244, 202] on input "text" at bounding box center [429, 202] width 415 height 24
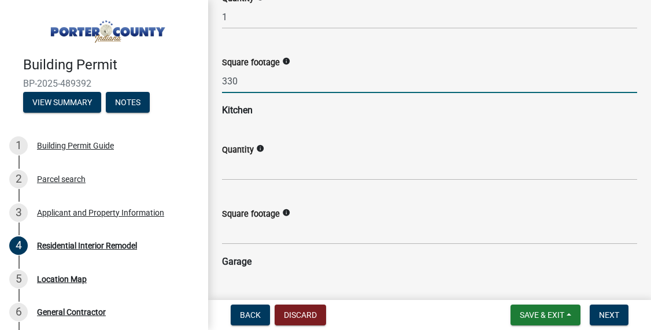
scroll to position [1406, 0]
type input "330"
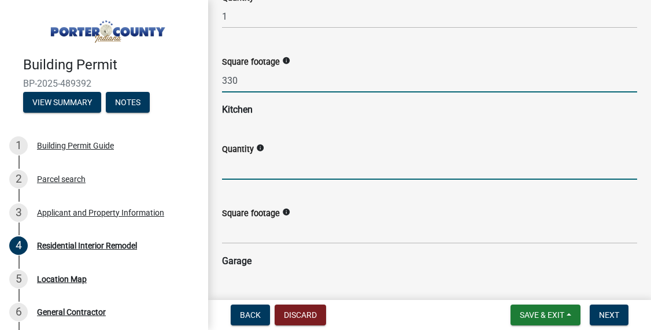
click at [260, 170] on input "text" at bounding box center [429, 168] width 415 height 24
type input "1"
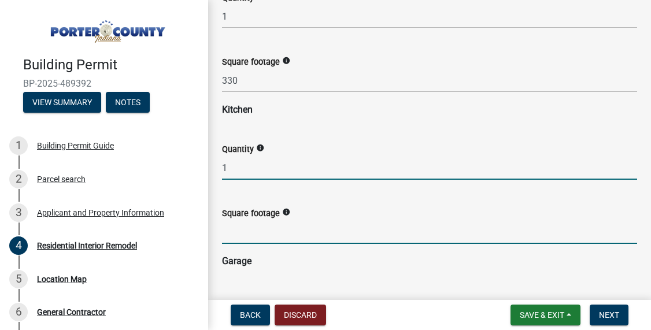
click at [238, 236] on input "text" at bounding box center [429, 232] width 415 height 24
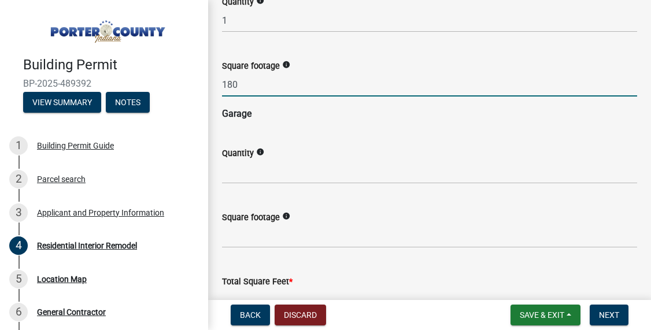
scroll to position [1555, 0]
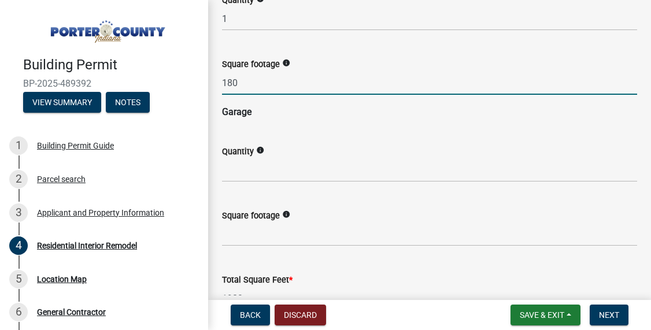
type input "180"
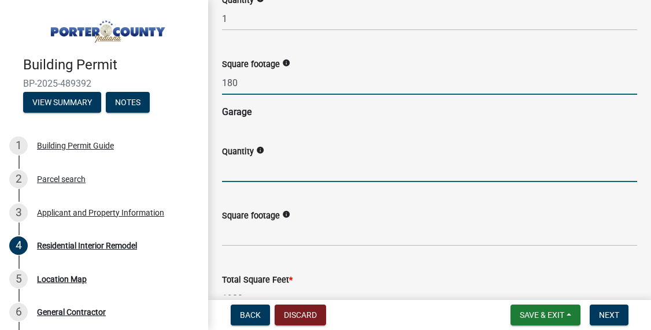
click at [251, 175] on input "text" at bounding box center [429, 170] width 415 height 24
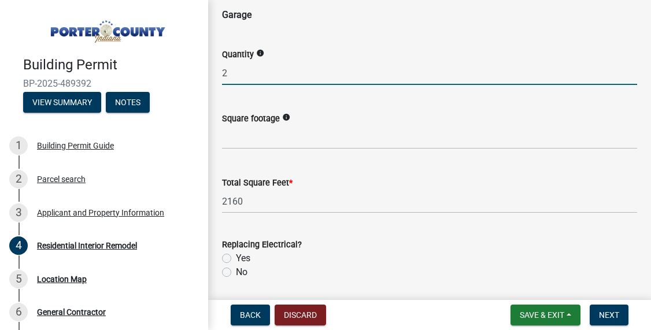
scroll to position [1653, 0]
type input "2"
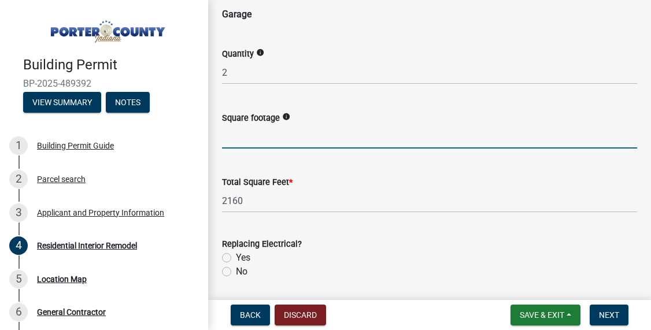
click at [251, 140] on input "text" at bounding box center [429, 137] width 415 height 24
type input "2800"
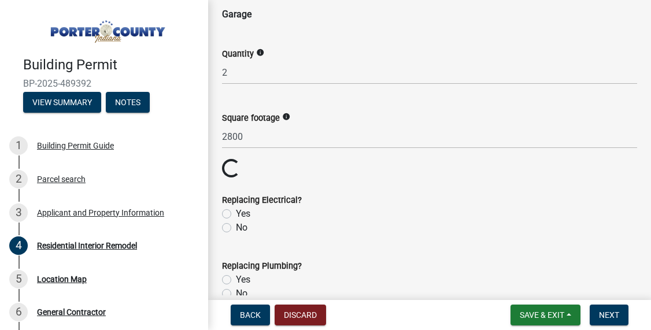
click at [408, 166] on wm-data-entity-input "Total Square Feet * Loading... Loading..." at bounding box center [429, 169] width 415 height 20
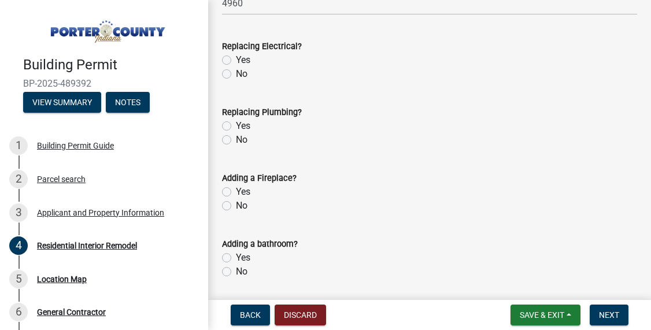
scroll to position [1859, 0]
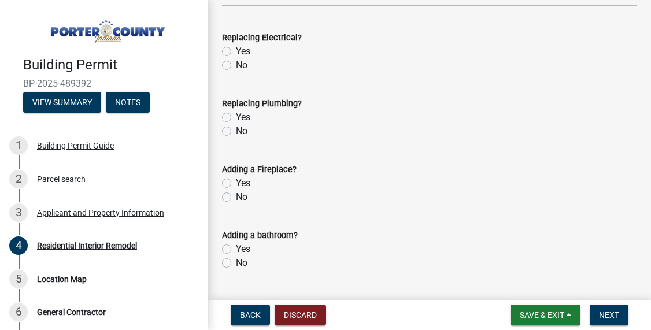
click at [236, 53] on label "Yes" at bounding box center [243, 52] width 14 height 14
click at [236, 52] on input "Yes" at bounding box center [240, 49] width 8 height 8
radio input "true"
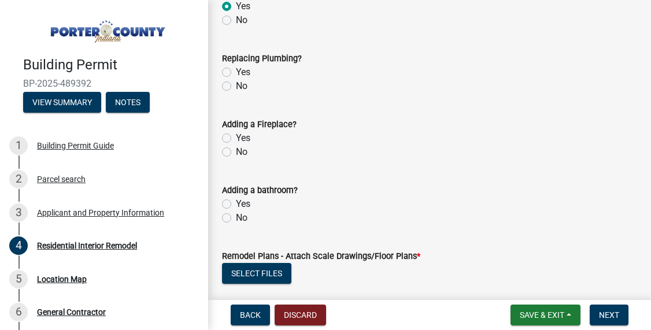
scroll to position [1905, 0]
click at [236, 72] on label "Yes" at bounding box center [243, 72] width 14 height 14
click at [236, 72] on input "Yes" at bounding box center [240, 69] width 8 height 8
radio input "true"
click at [236, 155] on label "No" at bounding box center [242, 151] width 12 height 14
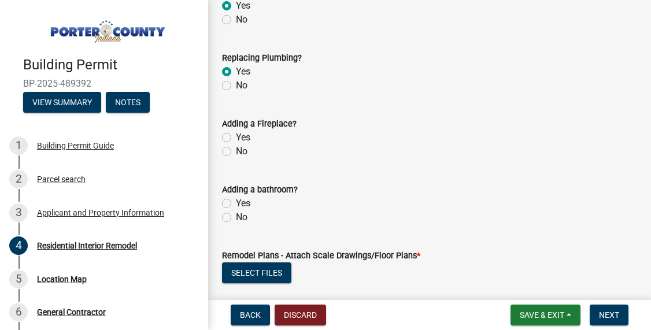
click at [236, 152] on input "No" at bounding box center [240, 148] width 8 height 8
radio input "true"
click at [236, 215] on label "No" at bounding box center [242, 217] width 12 height 14
click at [236, 215] on input "No" at bounding box center [240, 214] width 8 height 8
radio input "true"
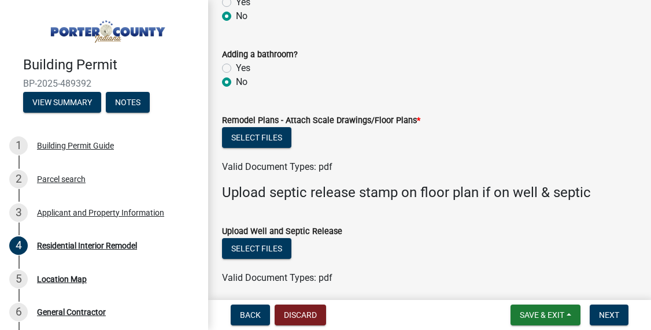
scroll to position [2051, 0]
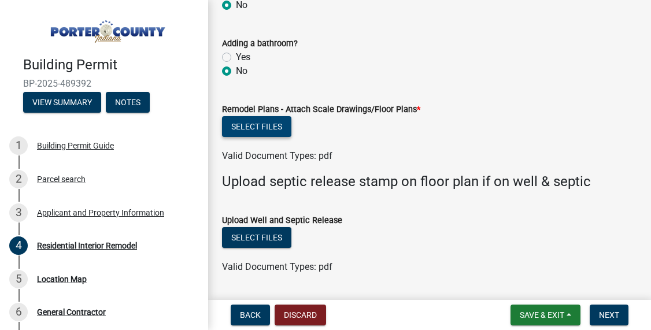
click at [252, 133] on button "Select files" at bounding box center [256, 126] width 69 height 21
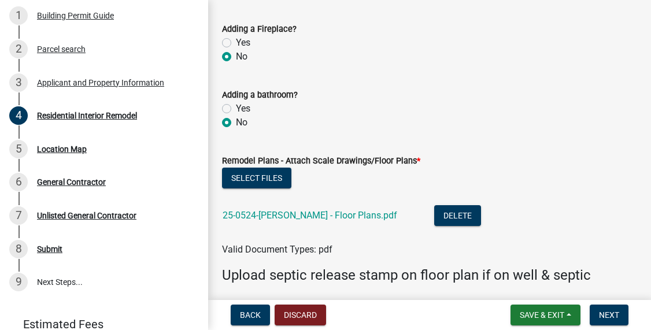
scroll to position [2025, 0]
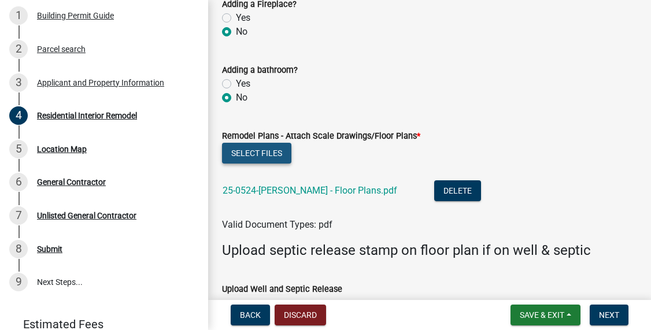
click at [256, 154] on button "Select files" at bounding box center [256, 153] width 69 height 21
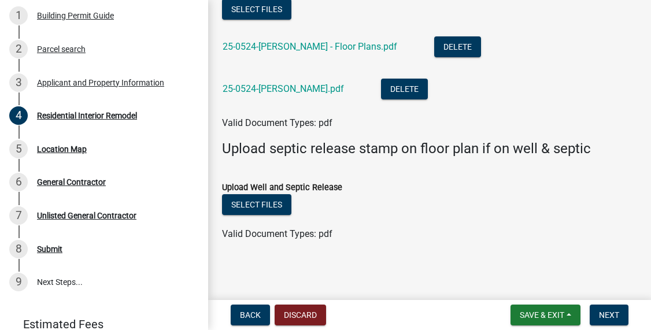
scroll to position [0, 0]
click at [607, 316] on span "Next" at bounding box center [609, 314] width 20 height 9
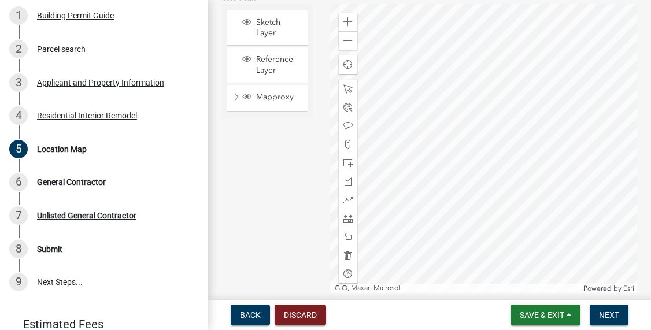
scroll to position [188, 0]
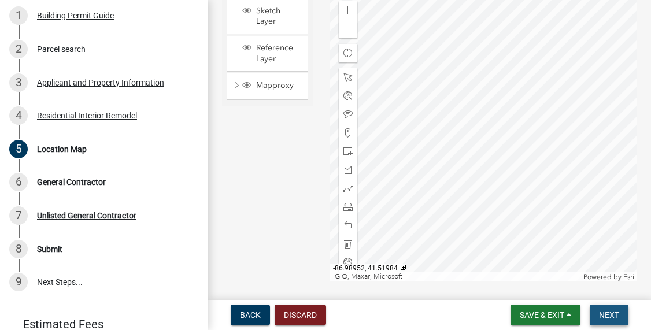
click at [608, 314] on span "Next" at bounding box center [609, 314] width 20 height 9
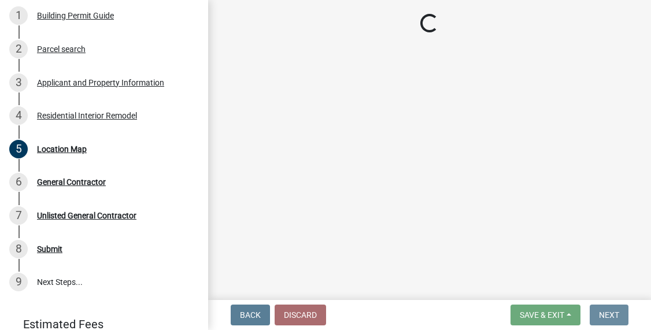
scroll to position [0, 0]
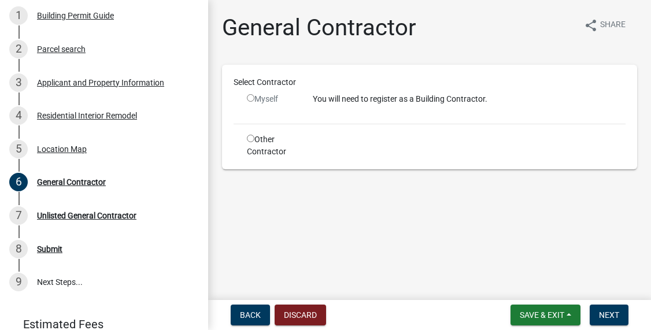
click at [247, 141] on input "radio" at bounding box center [251, 139] width 8 height 8
radio input "true"
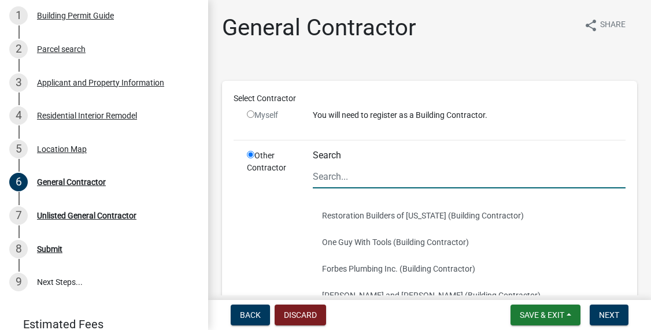
click at [346, 180] on input "Search" at bounding box center [469, 177] width 313 height 24
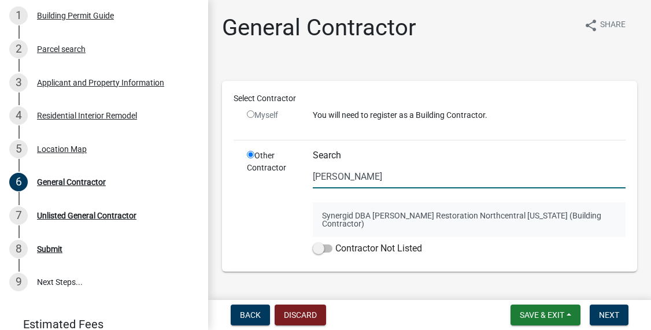
type input "[PERSON_NAME]"
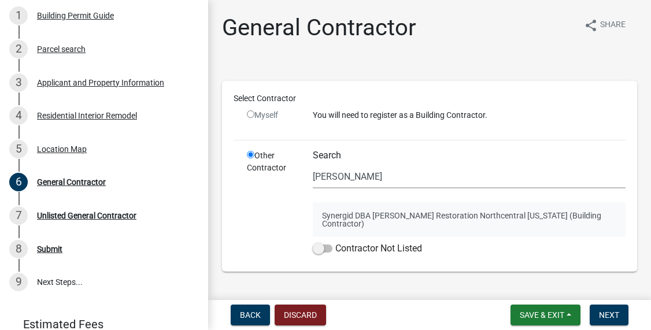
click at [329, 217] on button "Synergid DBA [PERSON_NAME] Restoration Northcentral [US_STATE] (Building Contra…" at bounding box center [469, 219] width 313 height 35
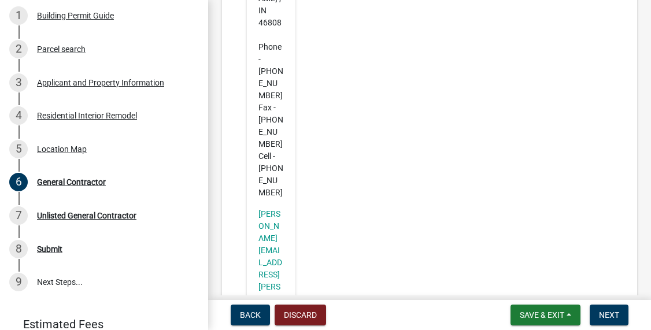
scroll to position [459, 0]
click at [610, 320] on button "Next" at bounding box center [609, 315] width 39 height 21
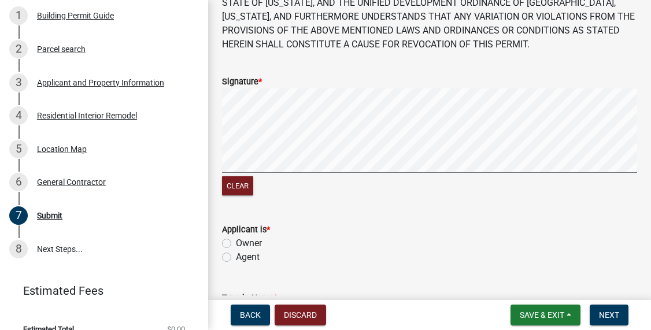
scroll to position [134, 0]
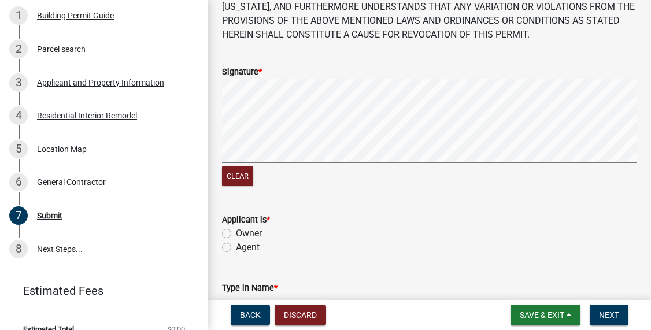
click at [236, 248] on label "Agent" at bounding box center [248, 247] width 24 height 14
click at [236, 248] on input "Agent" at bounding box center [240, 244] width 8 height 8
radio input "true"
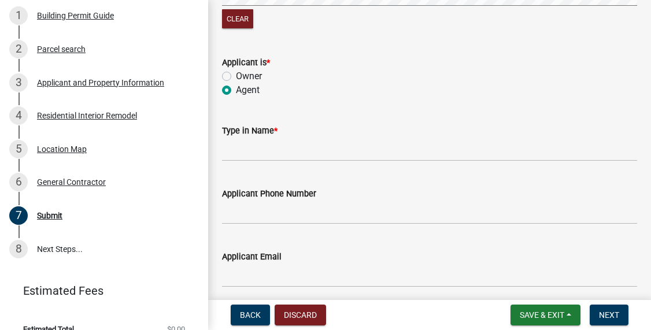
scroll to position [311, 0]
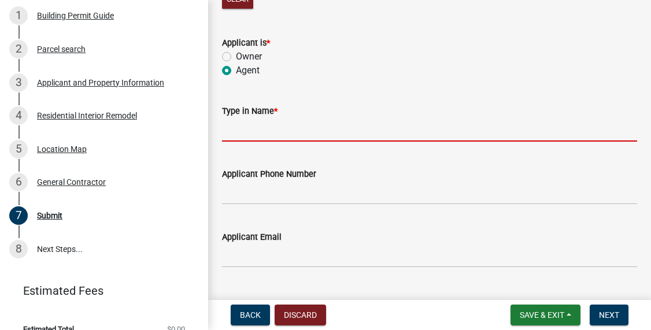
click at [267, 133] on input "Type in Name *" at bounding box center [429, 130] width 415 height 24
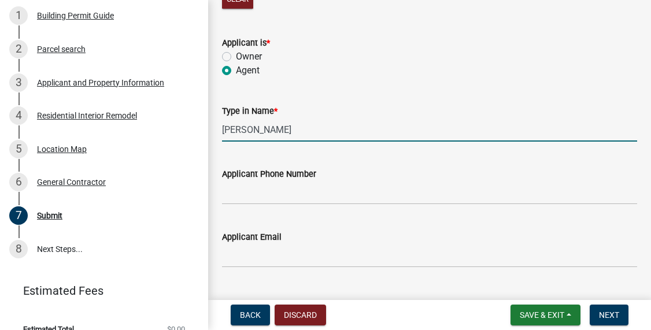
type input "[PERSON_NAME]"
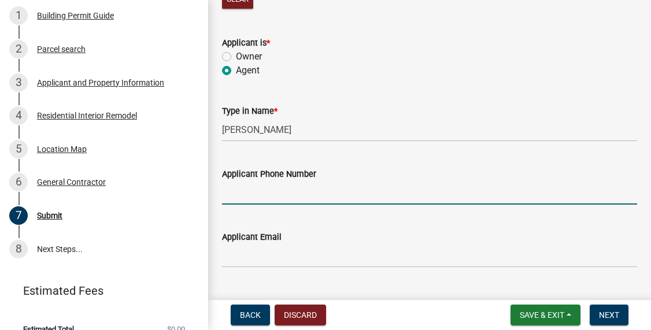
click at [276, 192] on input "Applicant Phone Number" at bounding box center [429, 193] width 415 height 24
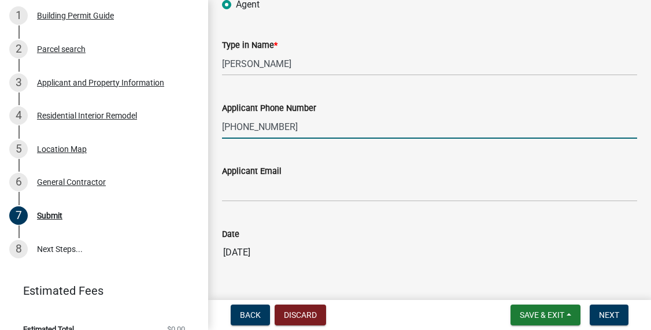
scroll to position [385, 0]
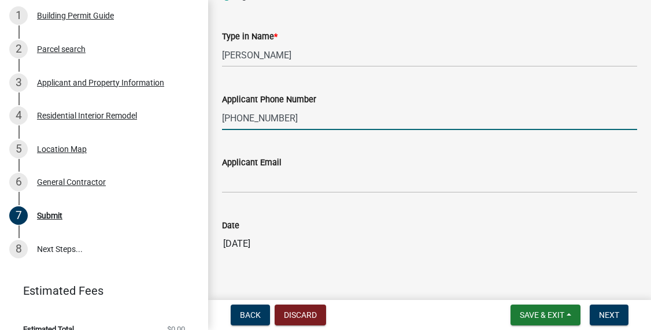
type input "[PHONE_NUMBER]"
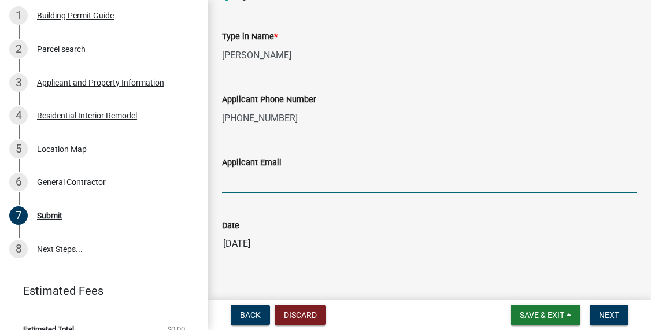
click at [303, 183] on input "Applicant Email" at bounding box center [429, 181] width 415 height 24
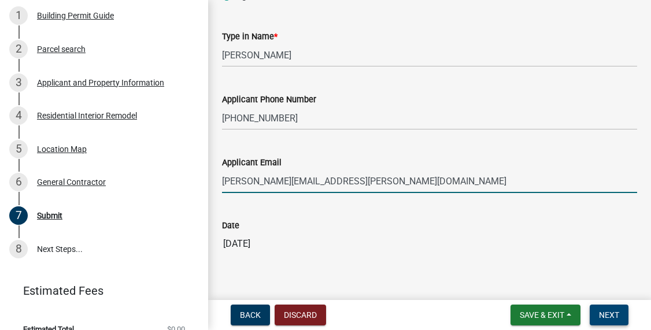
type input "[PERSON_NAME][EMAIL_ADDRESS][PERSON_NAME][DOMAIN_NAME]"
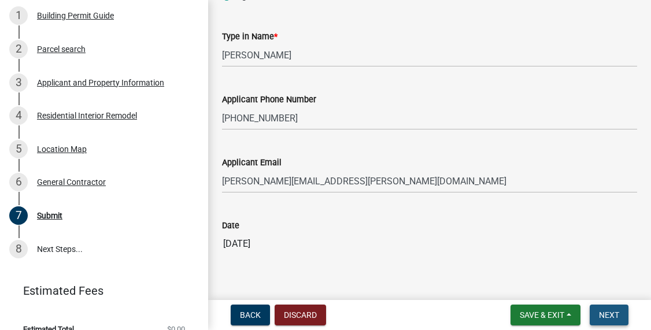
click at [609, 320] on button "Next" at bounding box center [609, 315] width 39 height 21
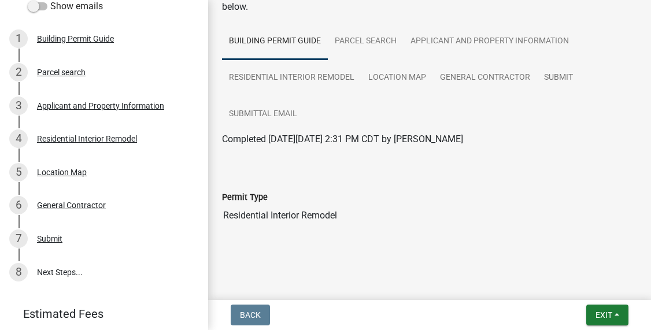
scroll to position [79, 0]
click at [606, 312] on span "Exit" at bounding box center [603, 314] width 17 height 9
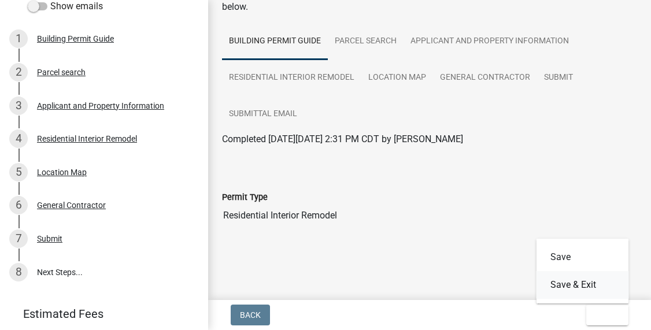
click at [570, 284] on button "Save & Exit" at bounding box center [582, 285] width 92 height 28
